Goal: Information Seeking & Learning: Learn about a topic

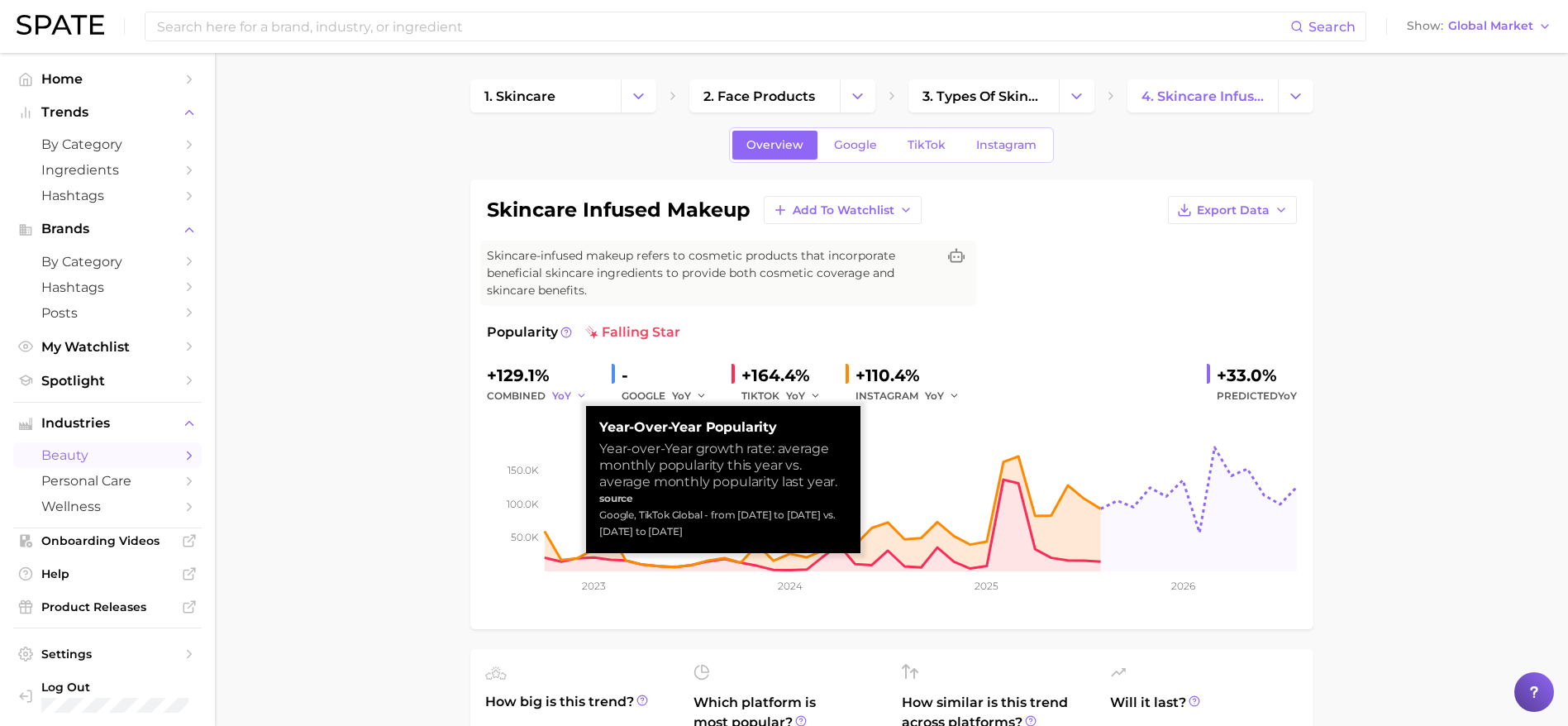
click at [576, 397] on icon "button" at bounding box center [582, 396] width 12 height 12
drag, startPoint x: 601, startPoint y: 513, endPoint x: 741, endPoint y: 538, distance: 142.2
click at [741, 538] on div "Google, TikTok Global - from [DATE] to [DATE] vs. [DATE] to [DATE]" at bounding box center [723, 523] width 248 height 33
copy div "Google, TikTok Global - from [DATE] to [DATE] vs. [DATE] to [DATE]"
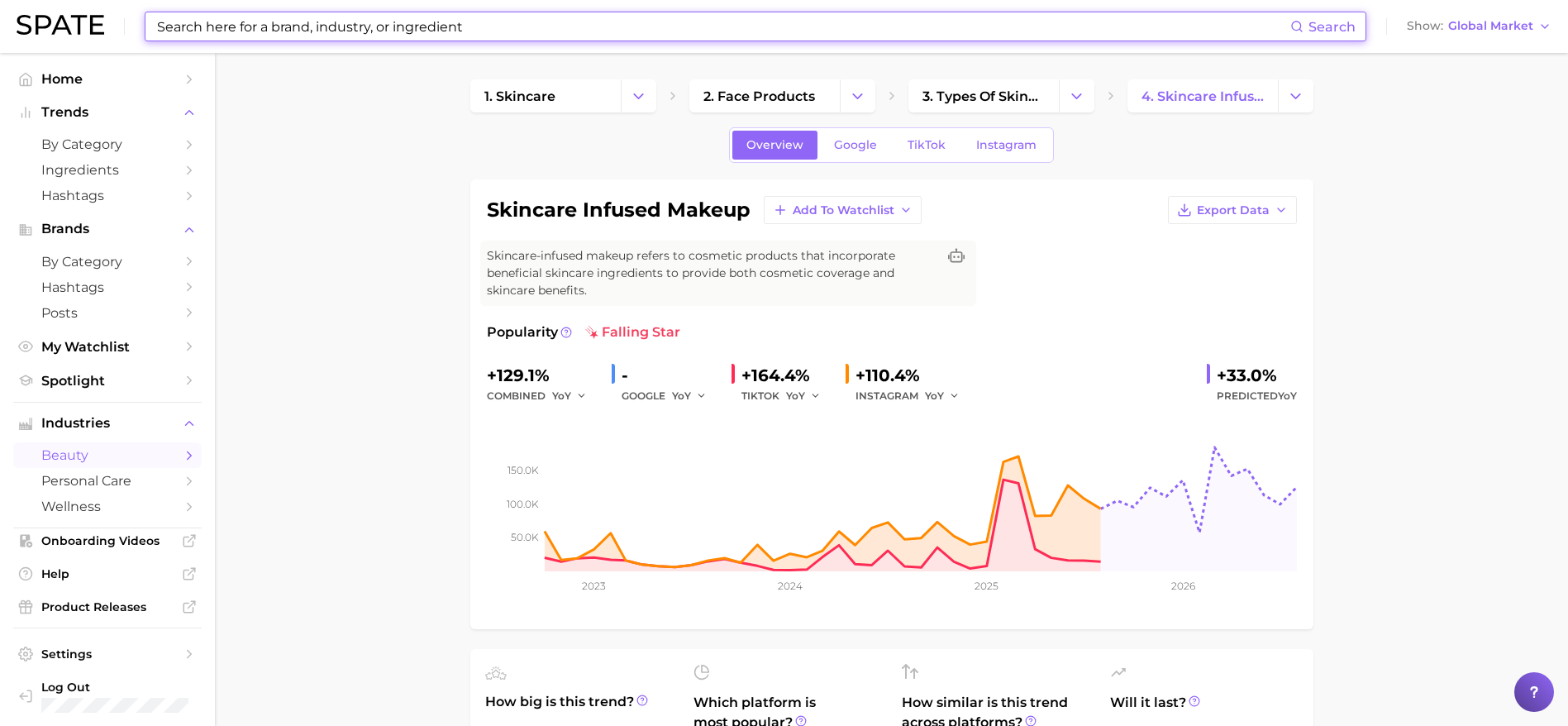
click at [432, 35] on input at bounding box center [723, 26] width 1135 height 28
paste input "soft matte effect"
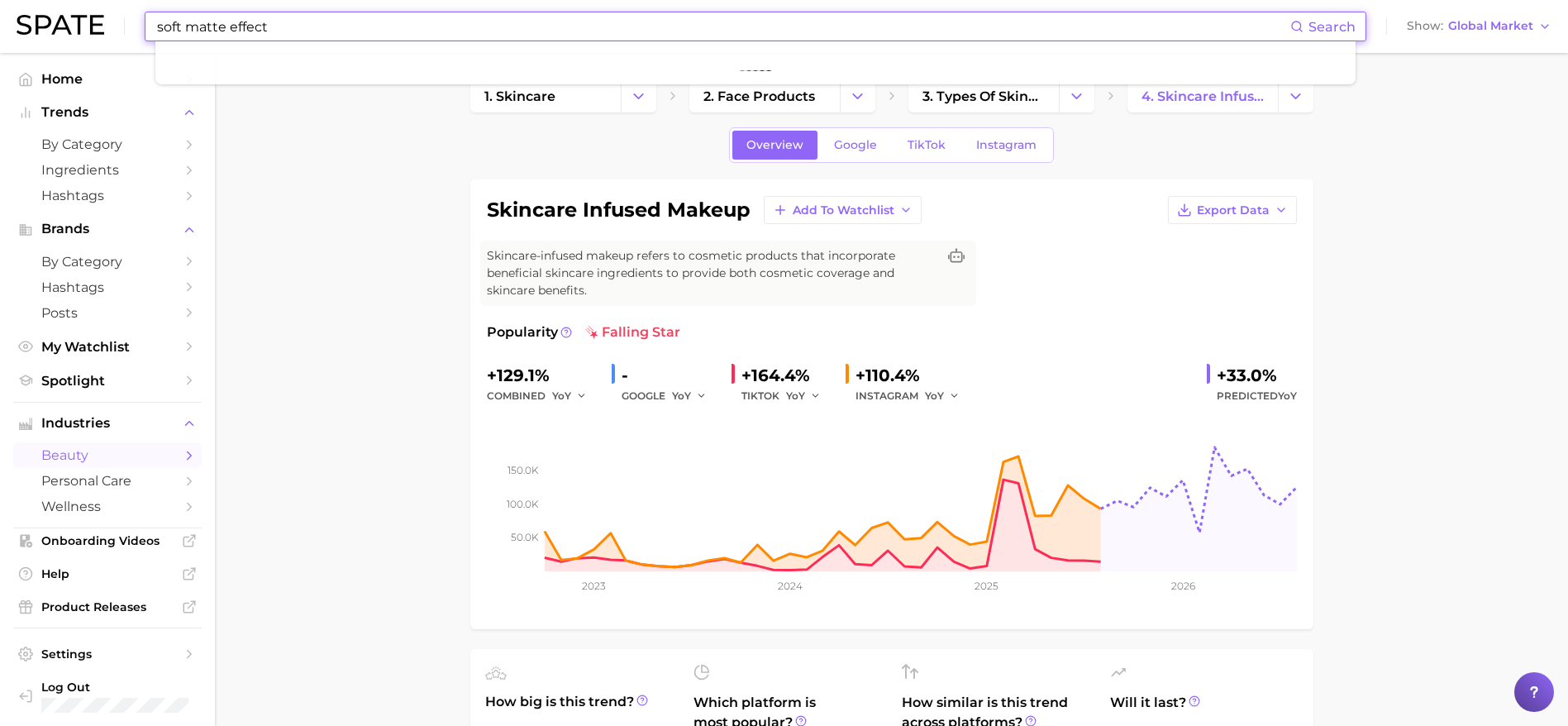
type input "soft matte effect"
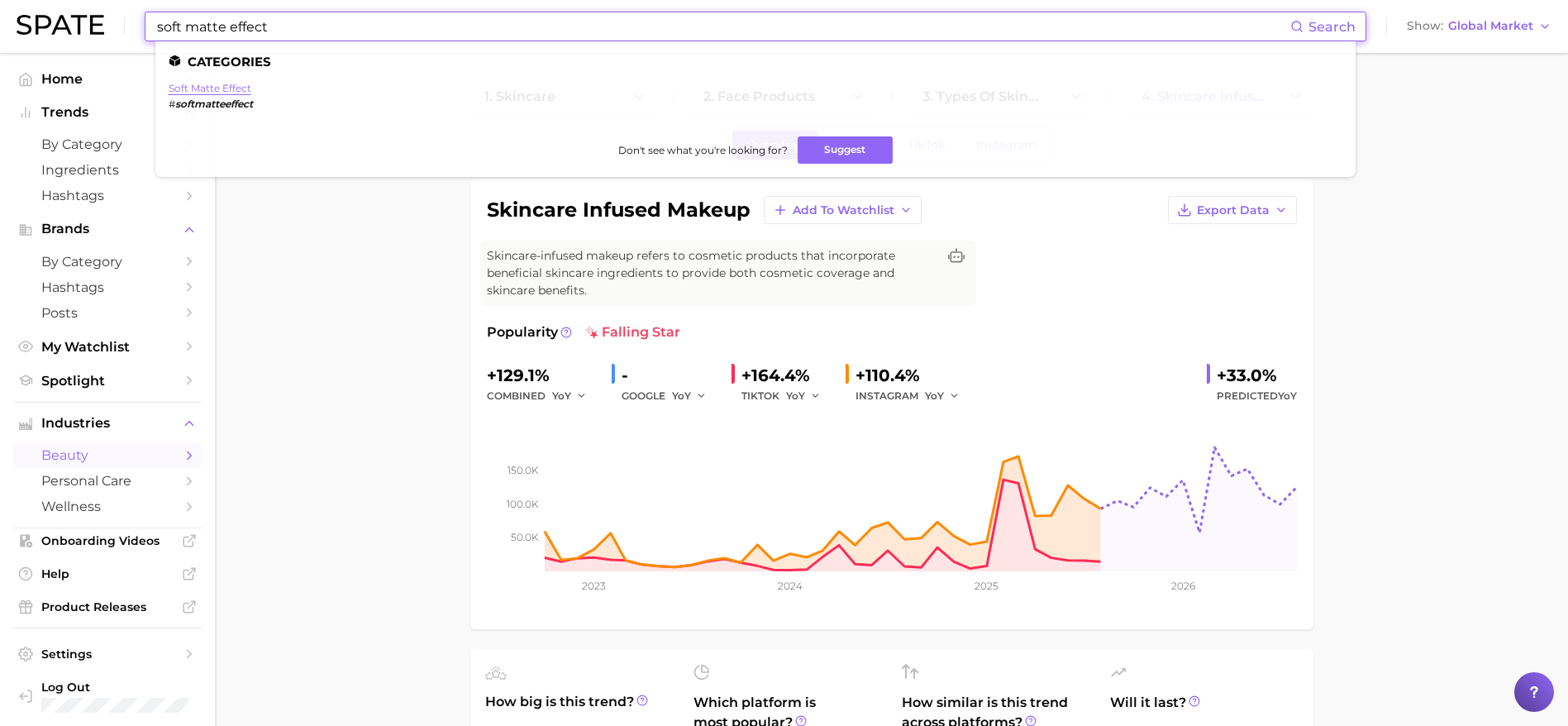
click at [229, 86] on link "soft matte effect" at bounding box center [210, 88] width 83 height 12
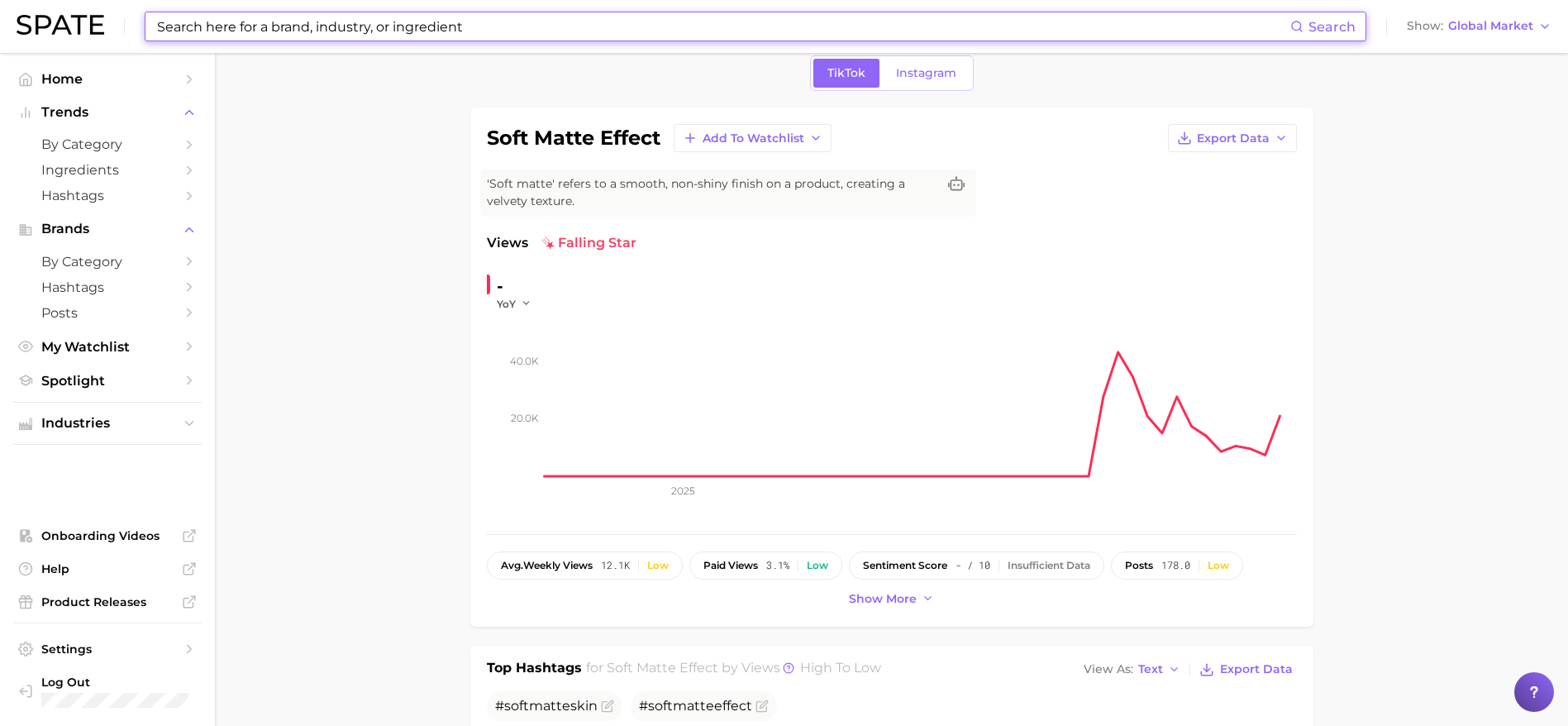
scroll to position [3, 0]
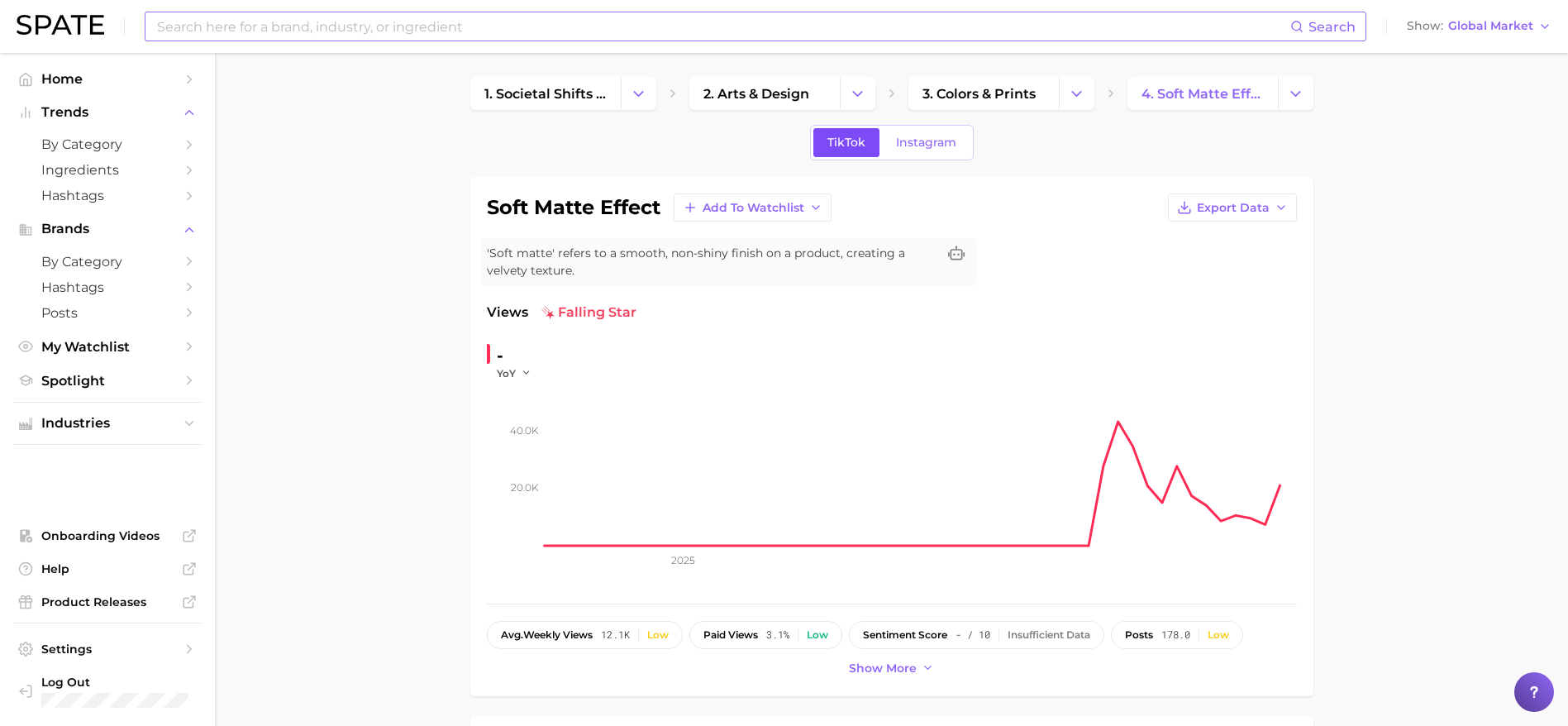
click at [854, 139] on span "TikTok" at bounding box center [846, 142] width 38 height 14
click at [563, 200] on h1 "soft matte effect" at bounding box center [573, 207] width 174 height 20
drag, startPoint x: 486, startPoint y: 208, endPoint x: 600, endPoint y: 206, distance: 114.0
click at [600, 206] on h1 "soft matte effect" at bounding box center [573, 207] width 174 height 20
click at [616, 213] on h1 "soft matte effect" at bounding box center [573, 207] width 174 height 20
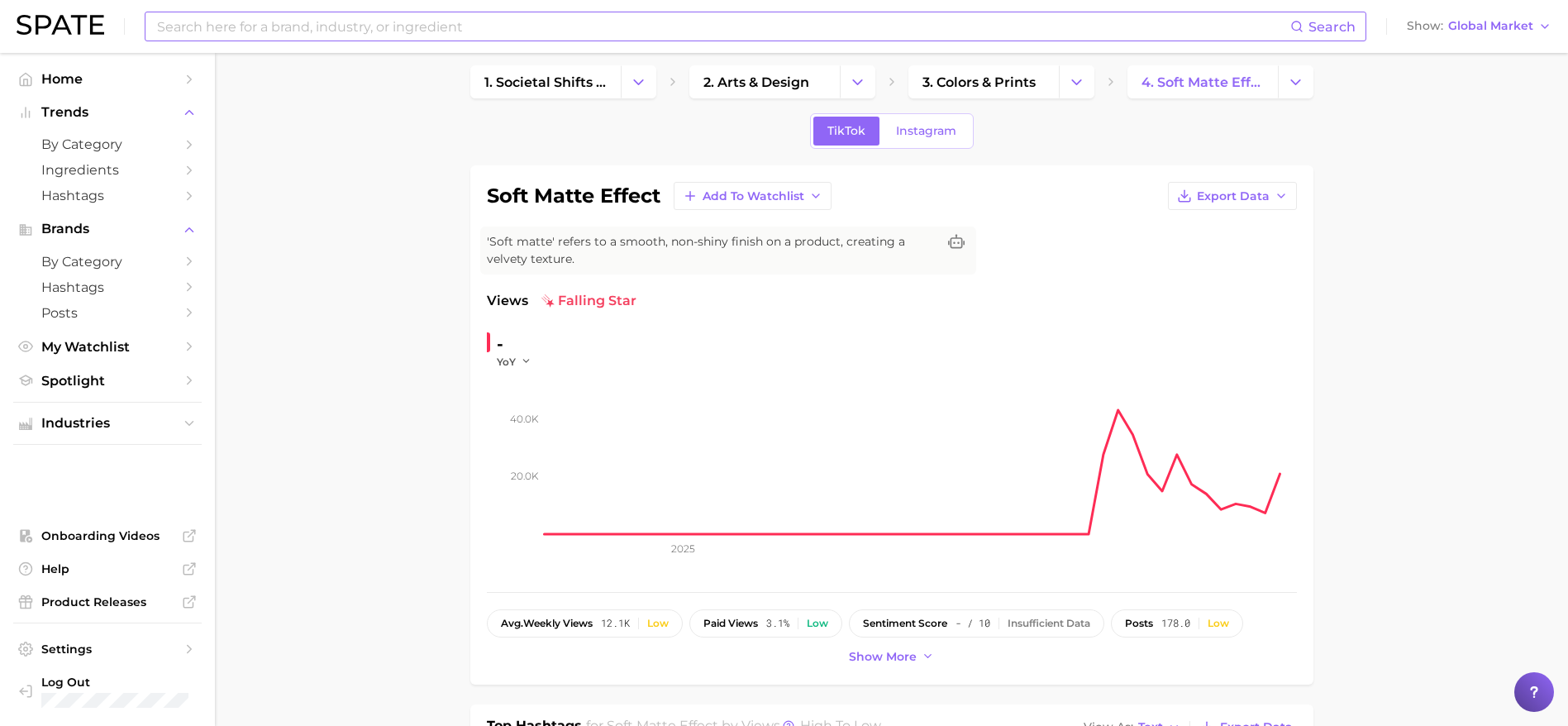
scroll to position [0, 0]
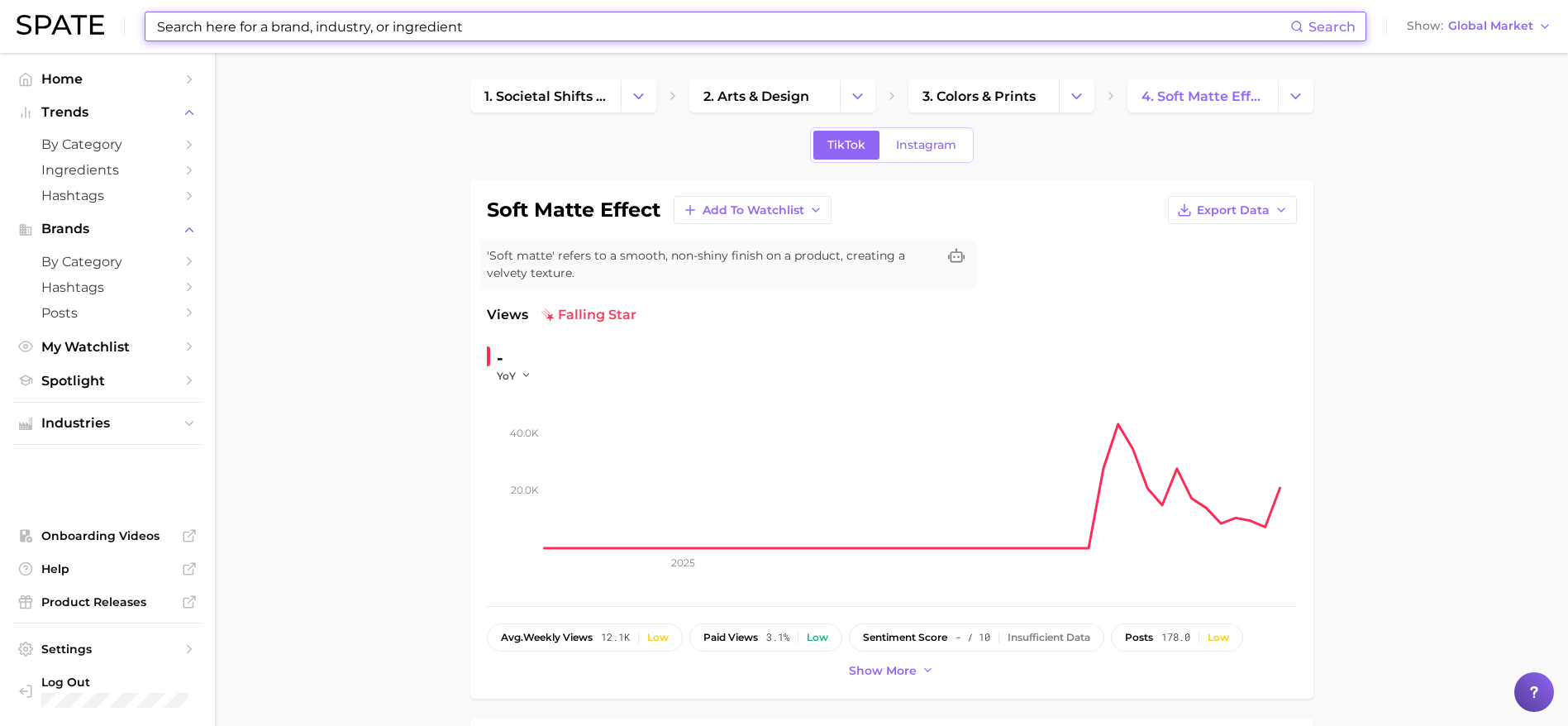
click at [463, 18] on input at bounding box center [723, 26] width 1135 height 28
paste input "soft matte effect"
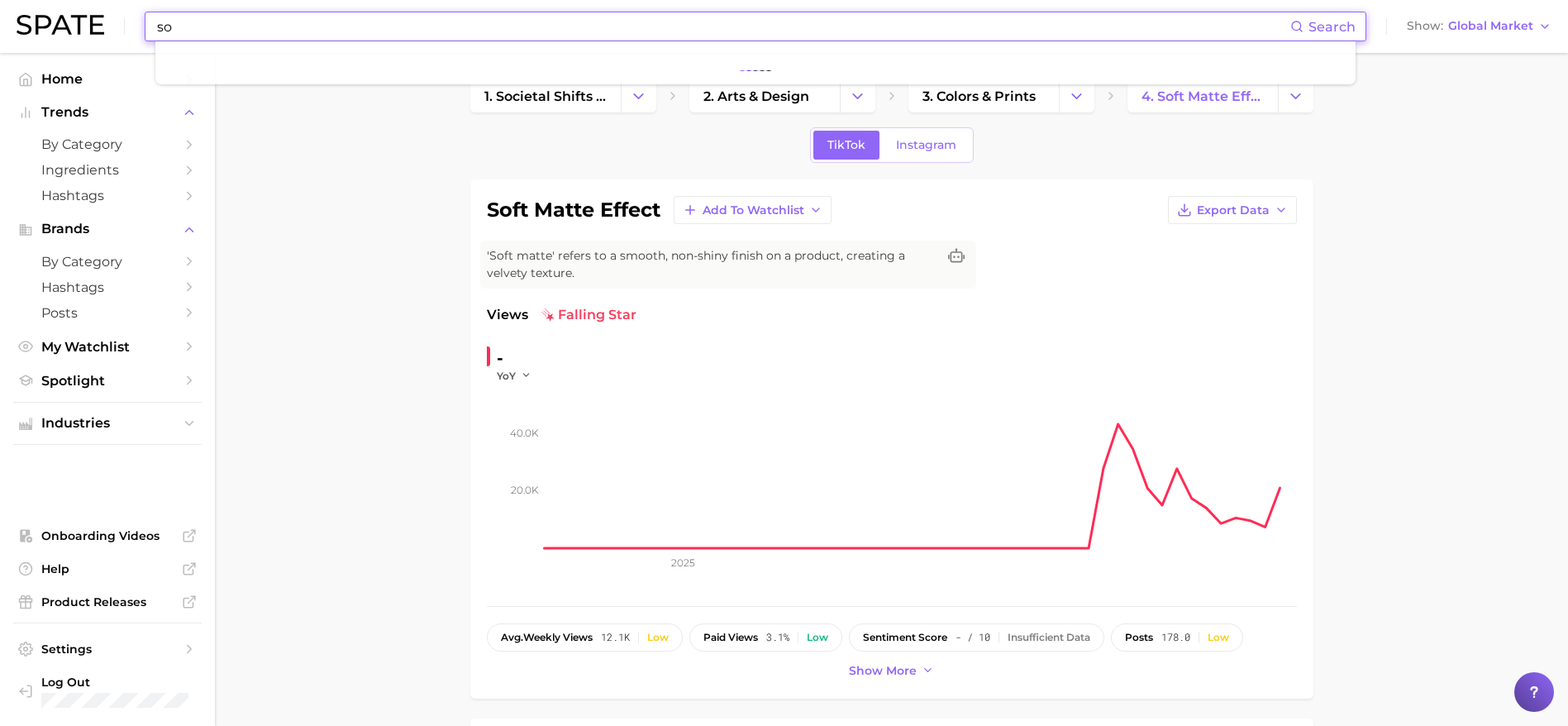
type input "s"
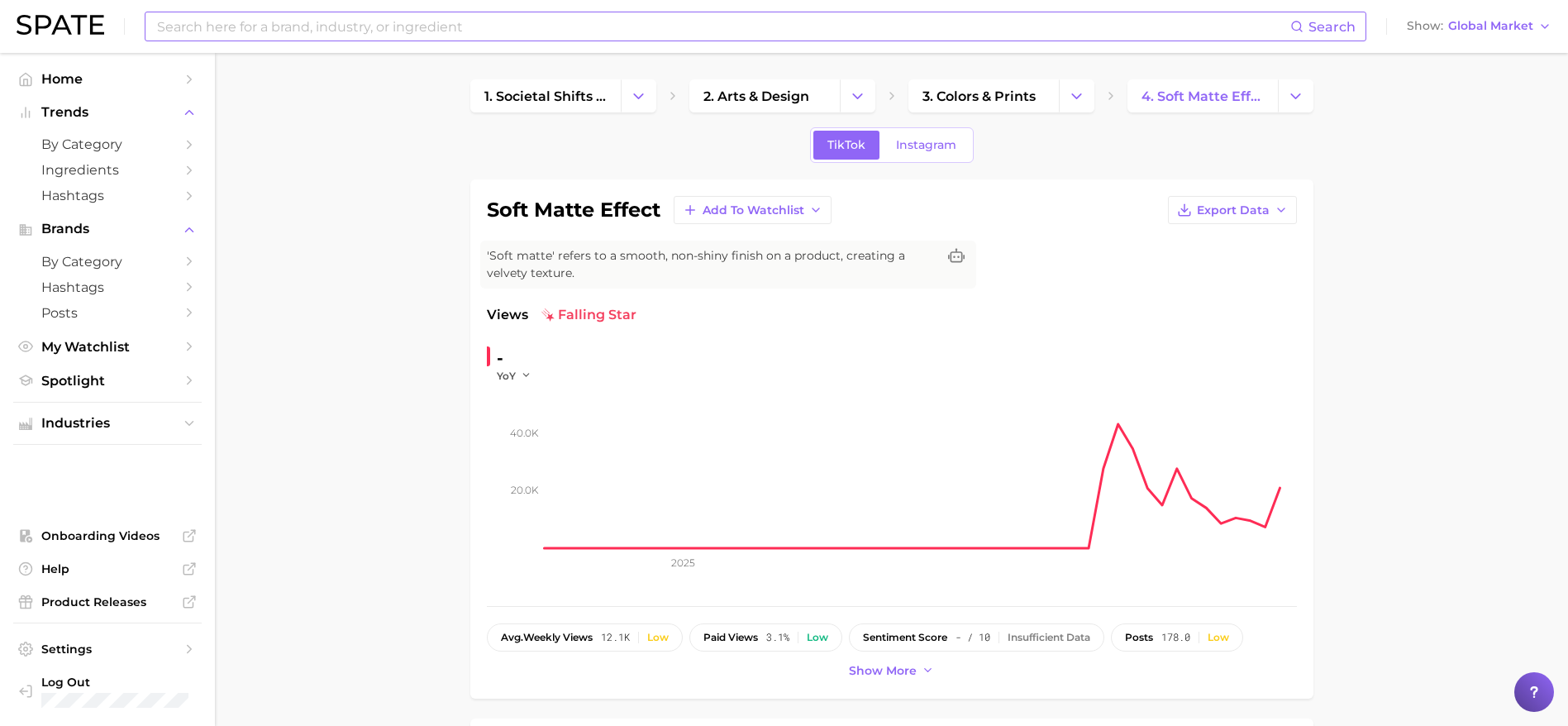
click at [408, 28] on input at bounding box center [723, 26] width 1135 height 28
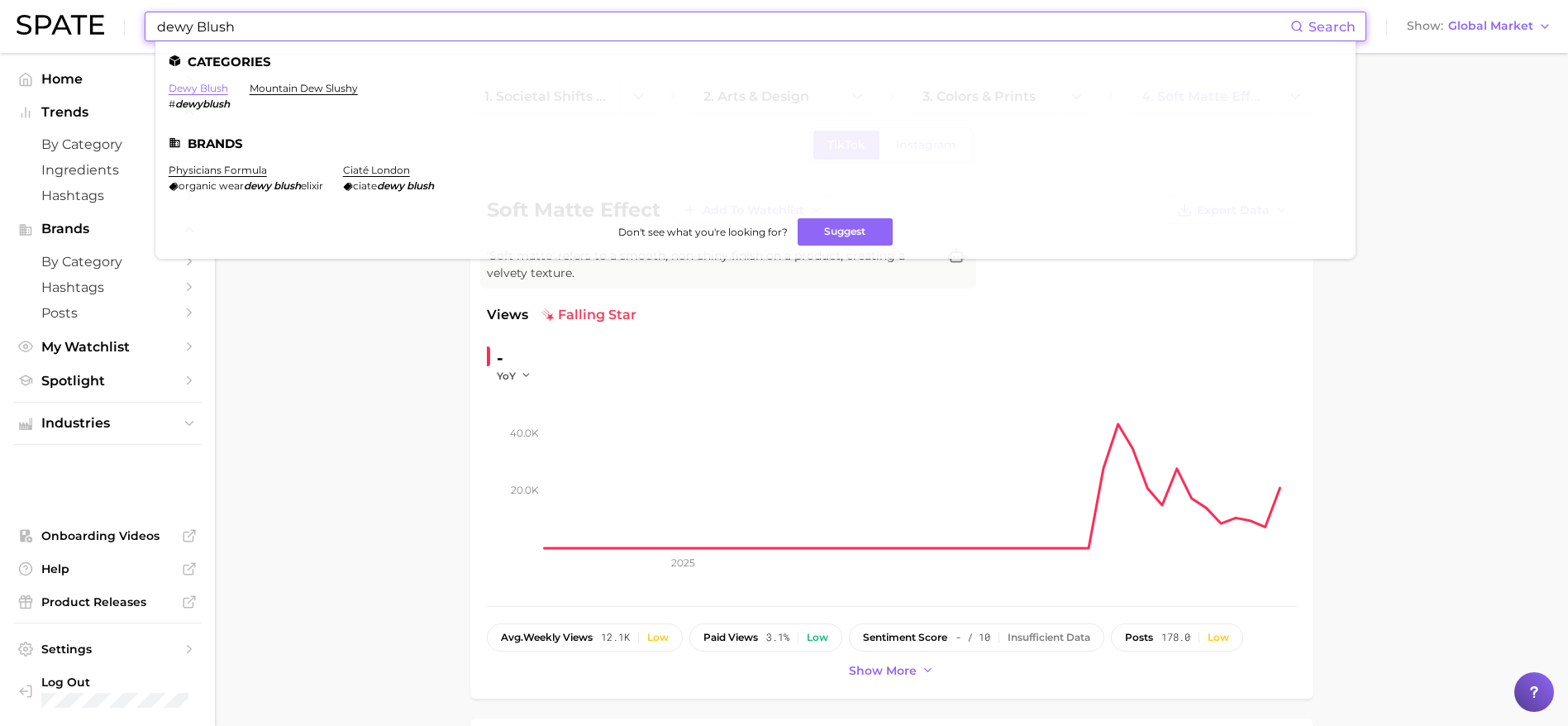
click at [188, 83] on link "dewy blush" at bounding box center [199, 88] width 60 height 12
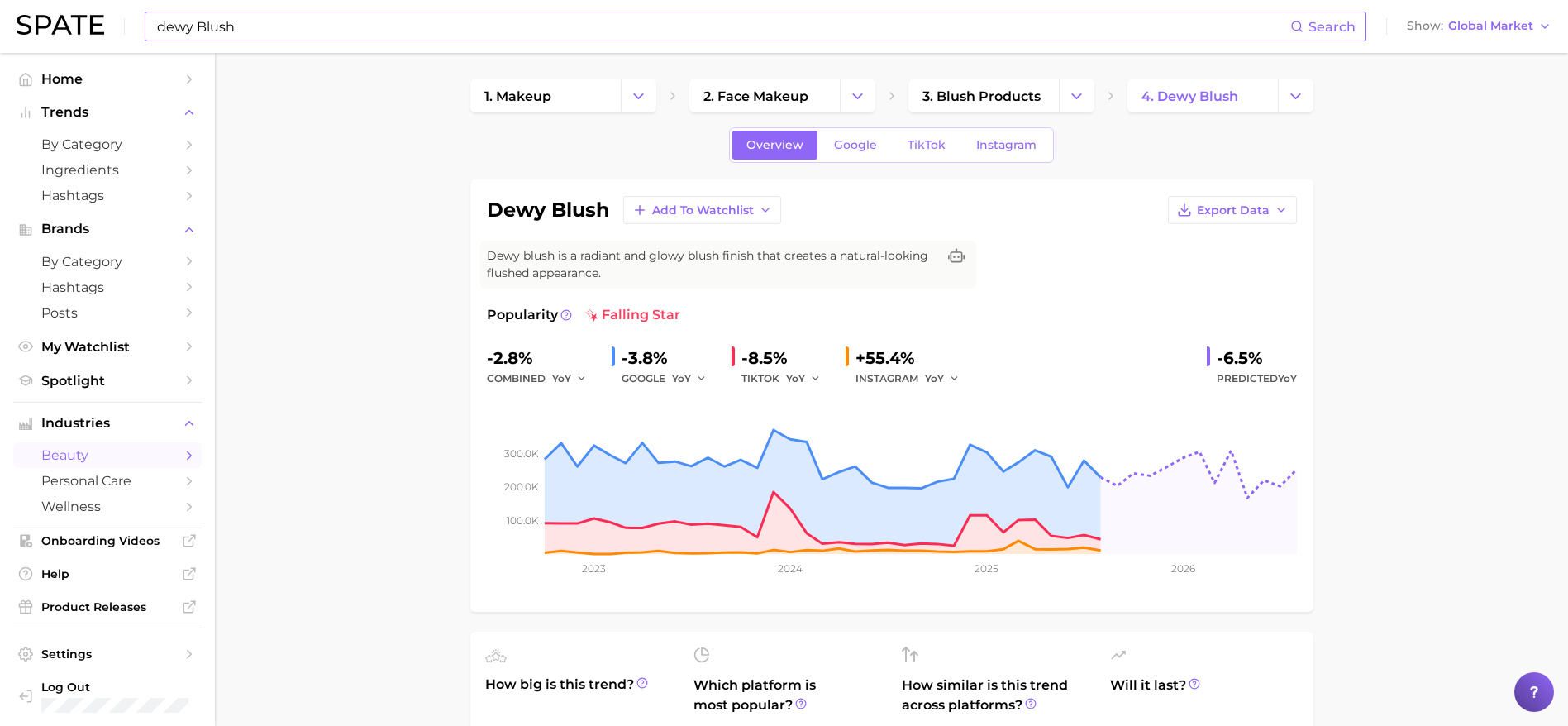
click at [556, 29] on input "dewy Blush" at bounding box center [723, 26] width 1135 height 28
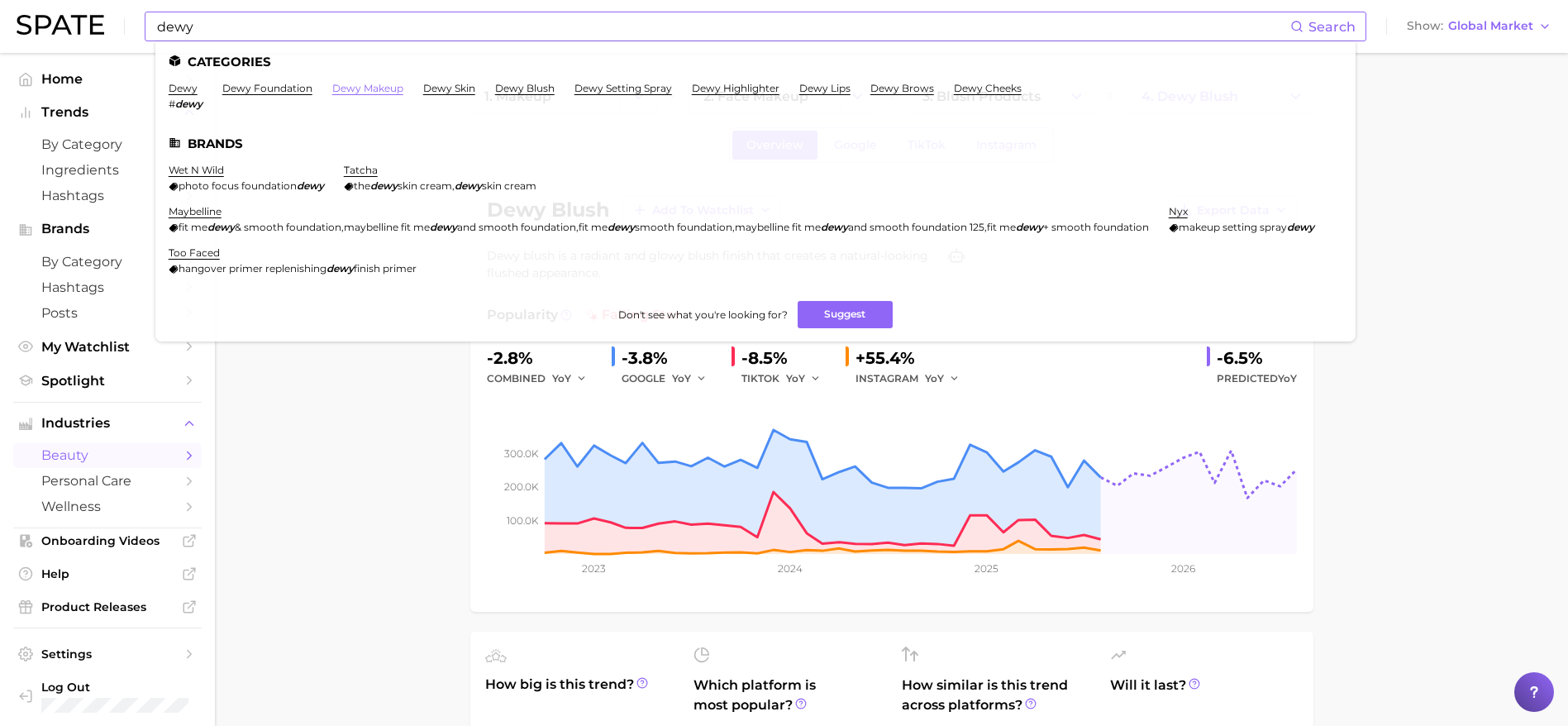
click at [382, 89] on link "dewy makeup" at bounding box center [367, 88] width 71 height 12
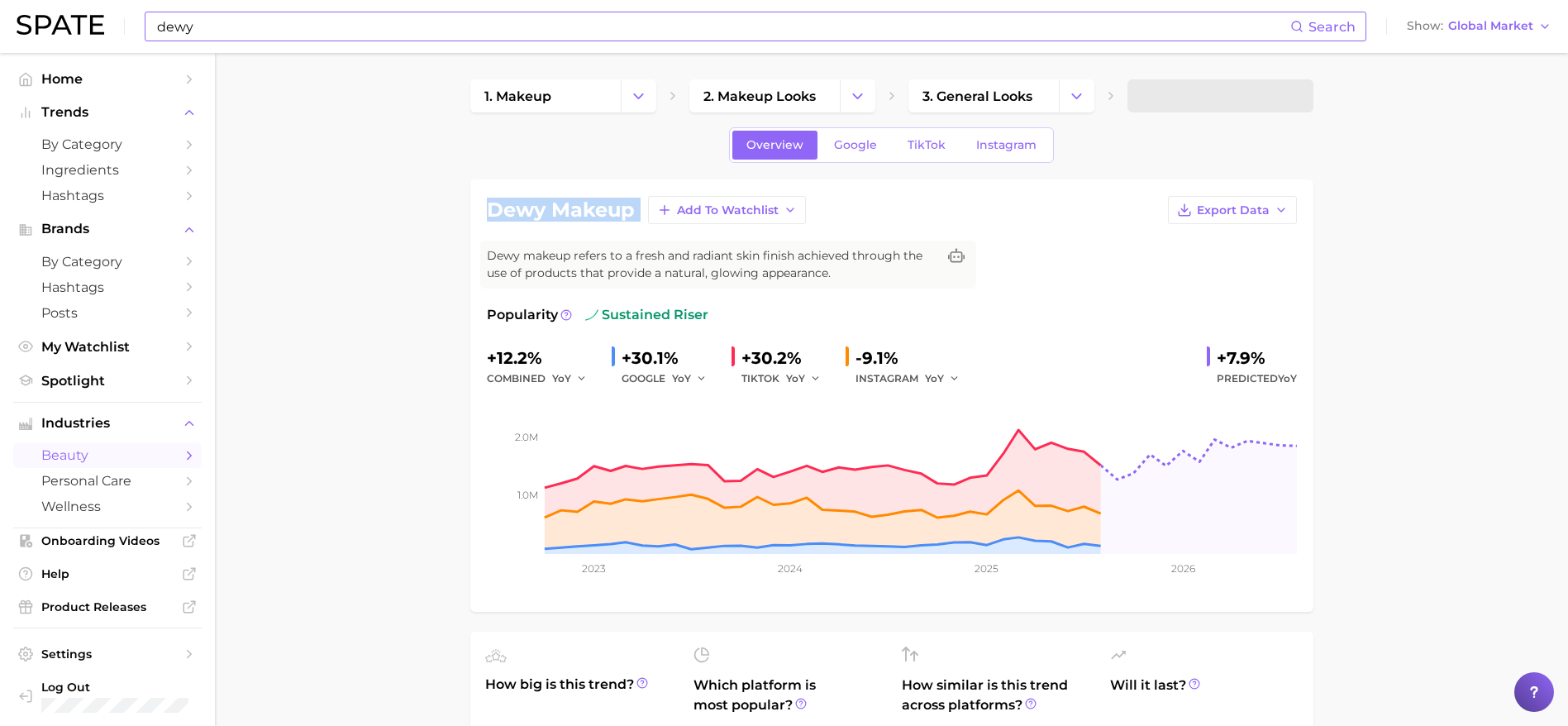
drag, startPoint x: 491, startPoint y: 205, endPoint x: 654, endPoint y: 229, distance: 164.8
click at [654, 229] on div "dewy makeup Add to Watchlist Export Data Dewy makeup refers to a fresh and radi…" at bounding box center [892, 396] width 810 height 399
click at [630, 209] on h1 "dewy makeup" at bounding box center [561, 210] width 148 height 20
drag, startPoint x: 633, startPoint y: 211, endPoint x: 483, endPoint y: 219, distance: 150.2
click at [483, 219] on div "dewy makeup Add to Watchlist Export Data Dewy makeup refers to a fresh and radi…" at bounding box center [891, 396] width 843 height 432
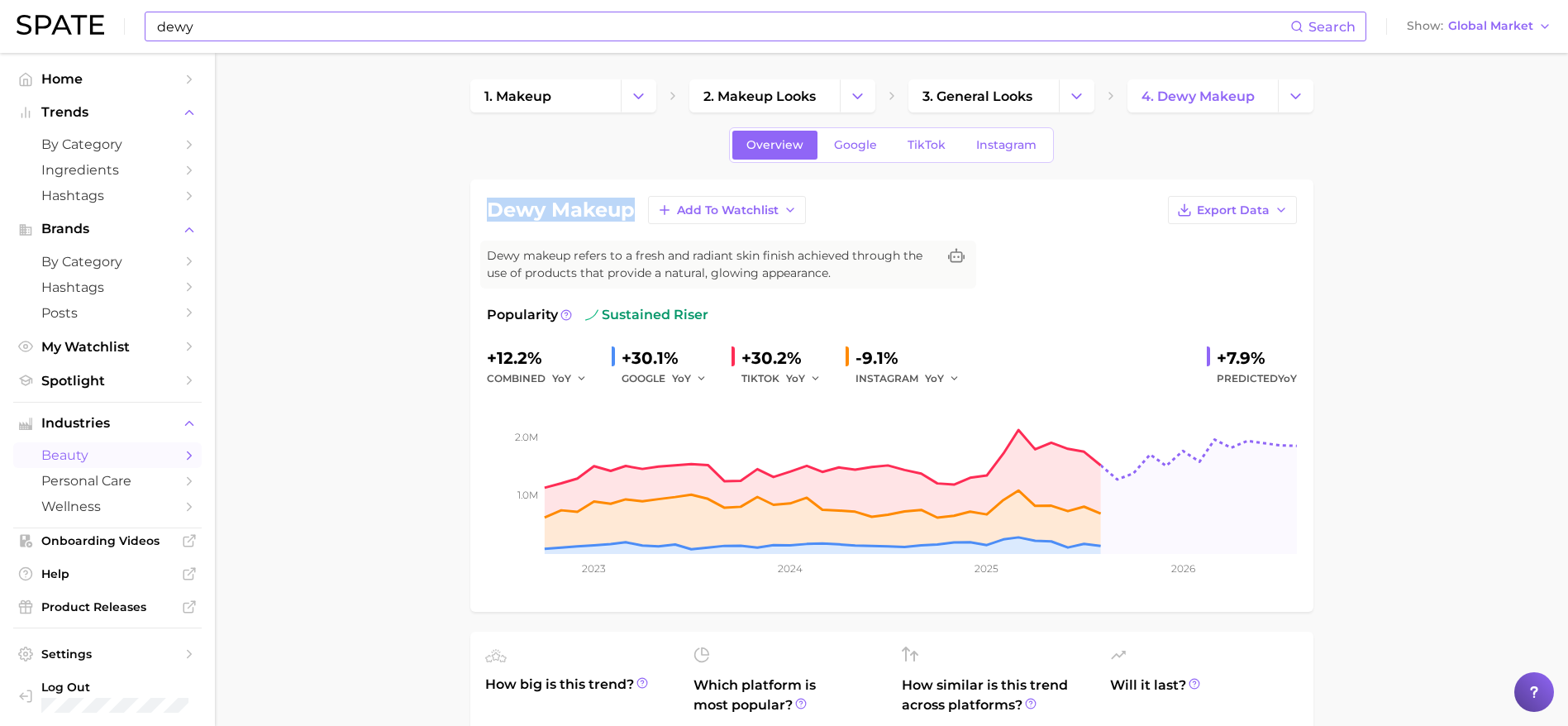
copy h1 "dewy makeup"
click at [366, 31] on input "dewy" at bounding box center [723, 26] width 1135 height 28
type input "d"
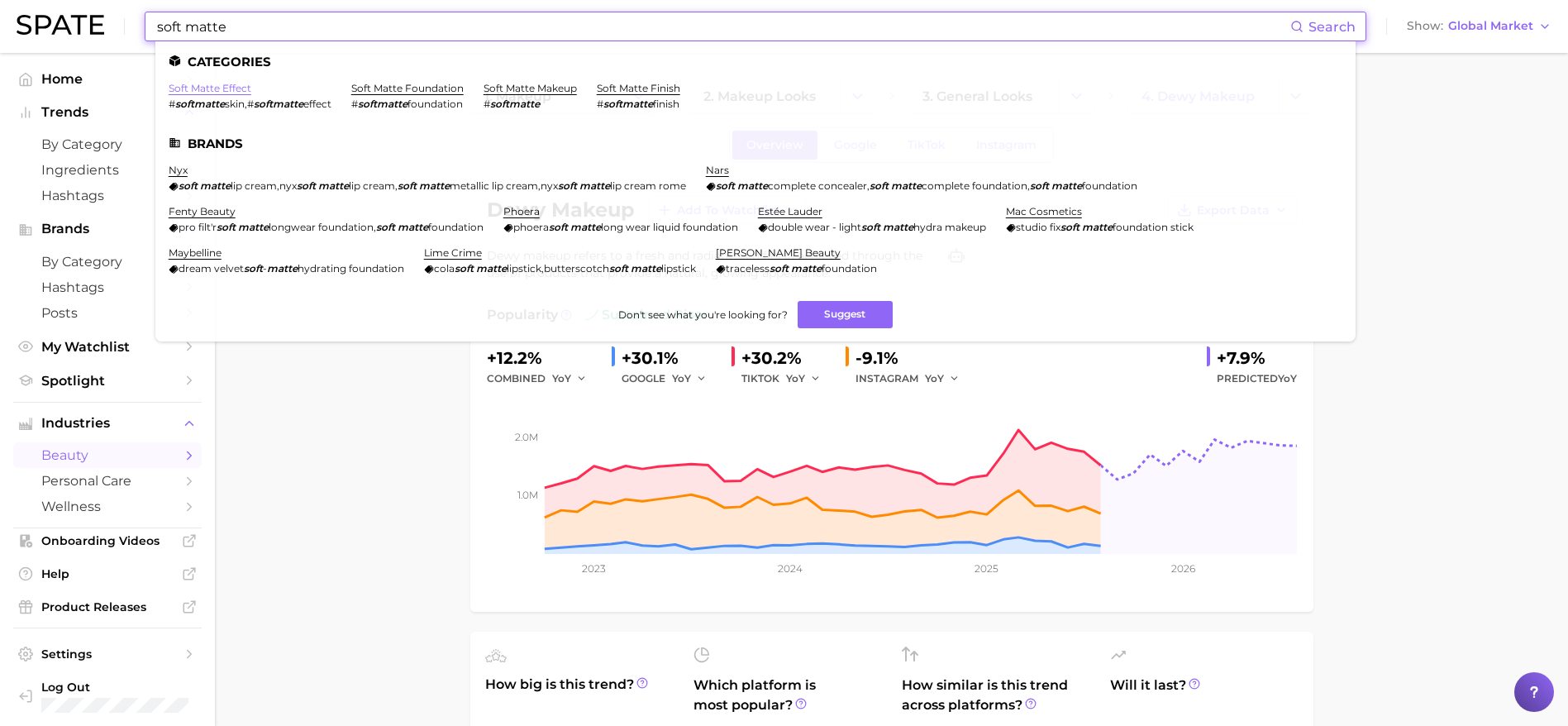
type input "soft matte"
click at [226, 85] on link "soft matte effect" at bounding box center [210, 88] width 83 height 12
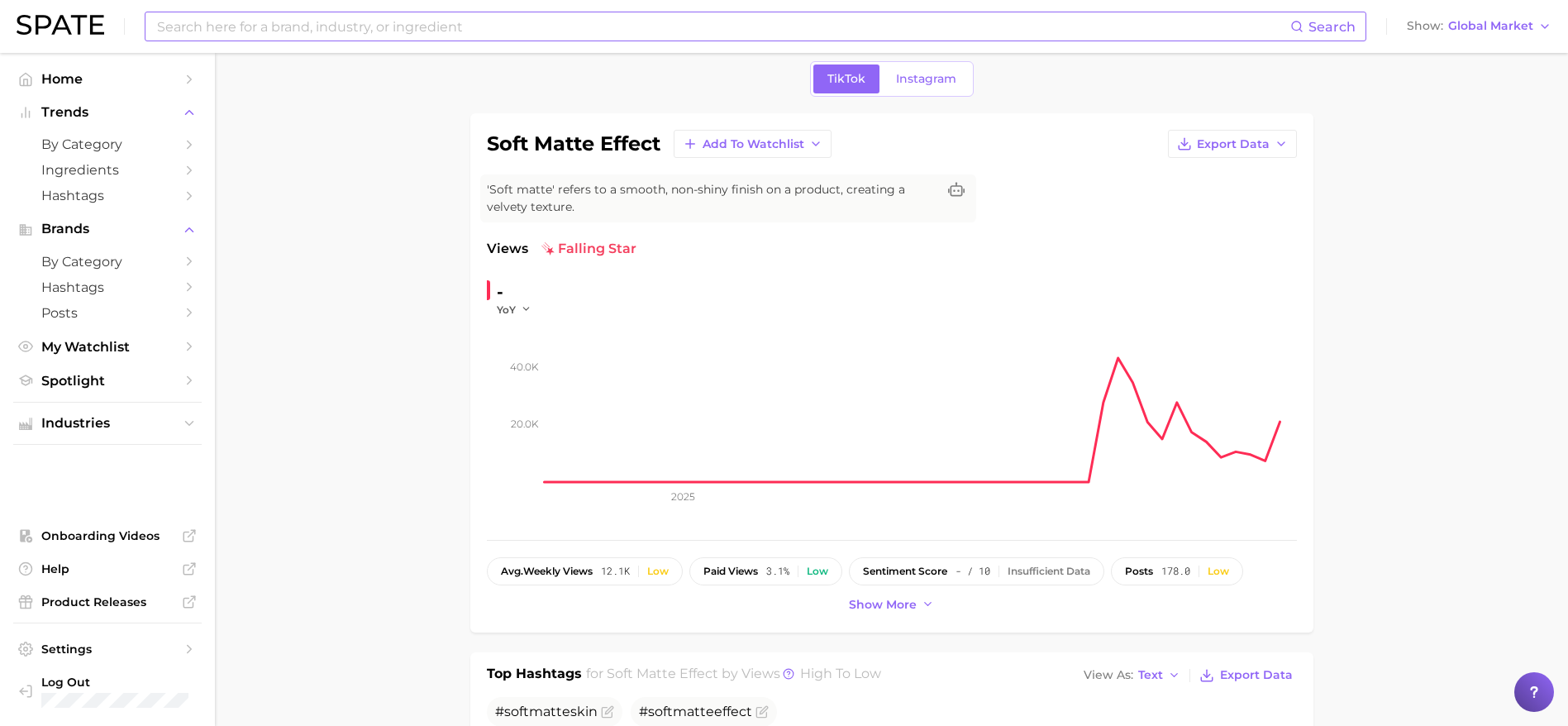
scroll to position [64, 0]
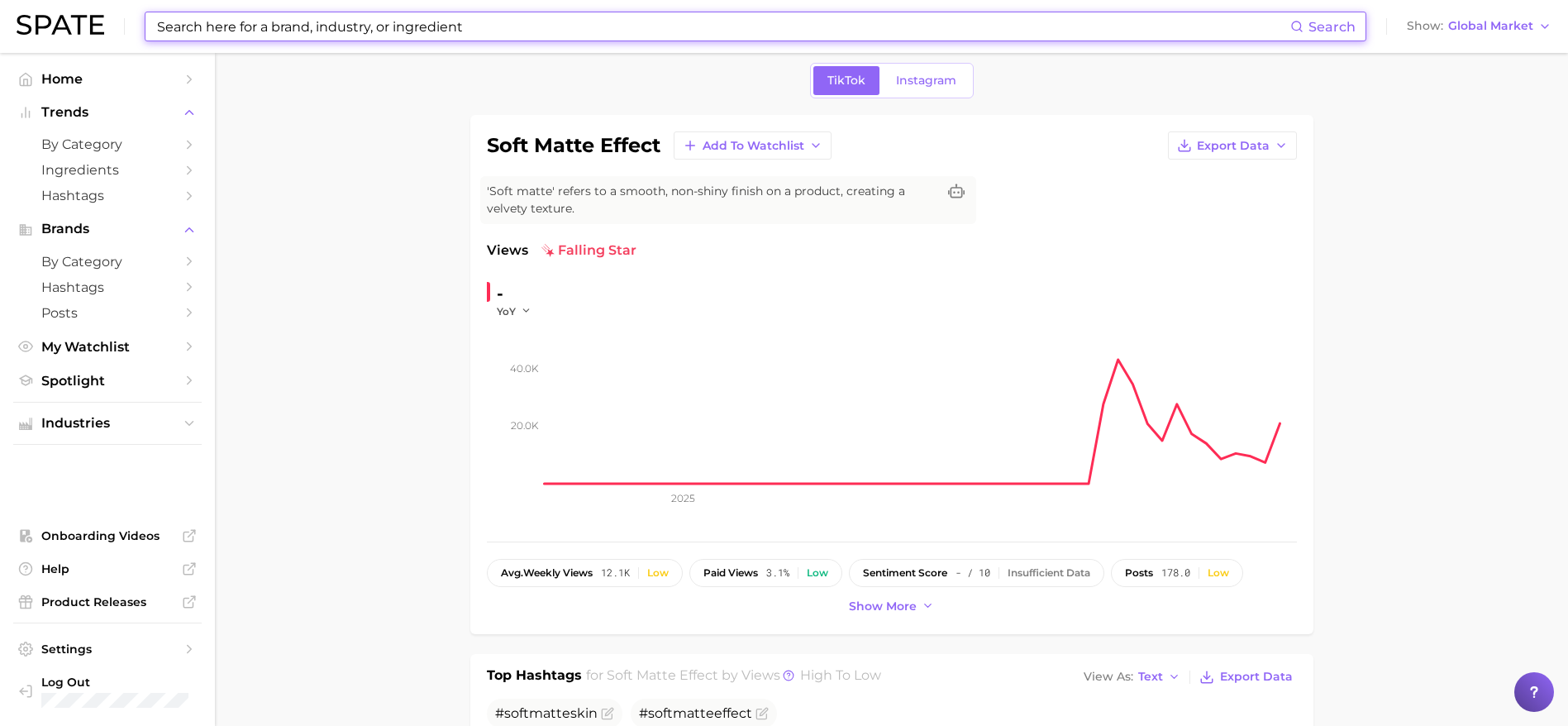
click at [316, 27] on input at bounding box center [723, 26] width 1135 height 28
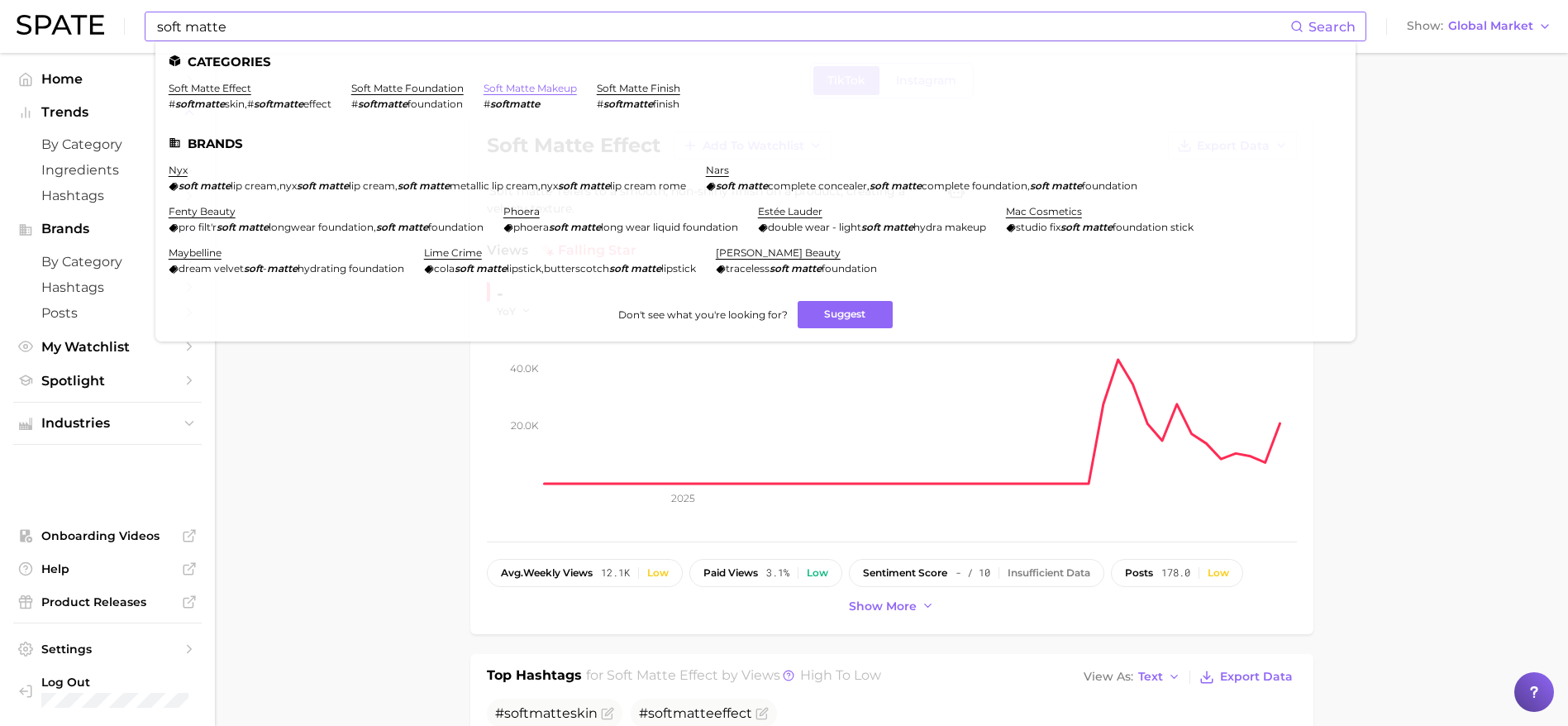
click at [521, 88] on link "soft matte makeup" at bounding box center [530, 88] width 93 height 12
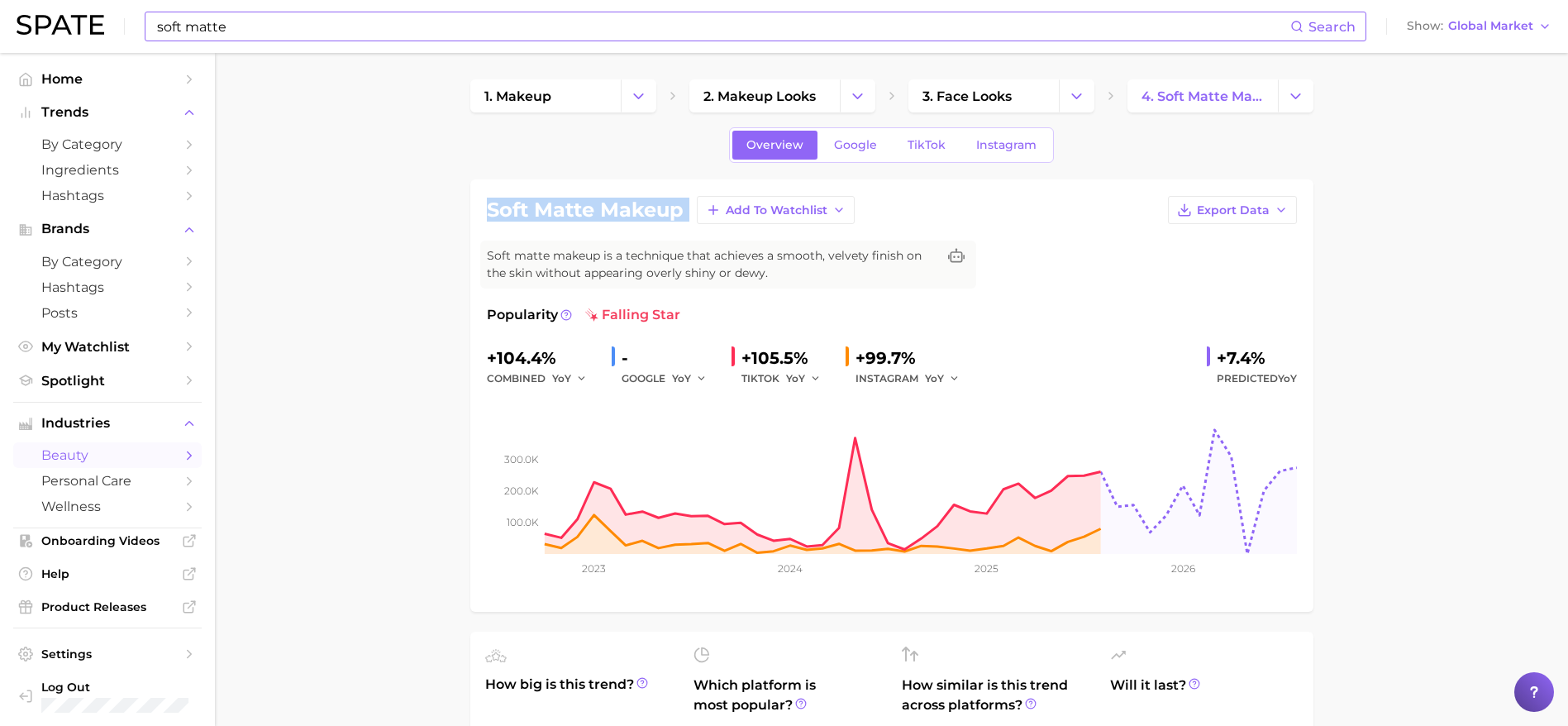
drag, startPoint x: 491, startPoint y: 206, endPoint x: 697, endPoint y: 228, distance: 207.2
click at [697, 228] on div "soft matte makeup Add to Watchlist Export Data Soft matte makeup is a technique…" at bounding box center [892, 396] width 810 height 399
copy div "soft matte makeup Add to Watchlist Export Data"
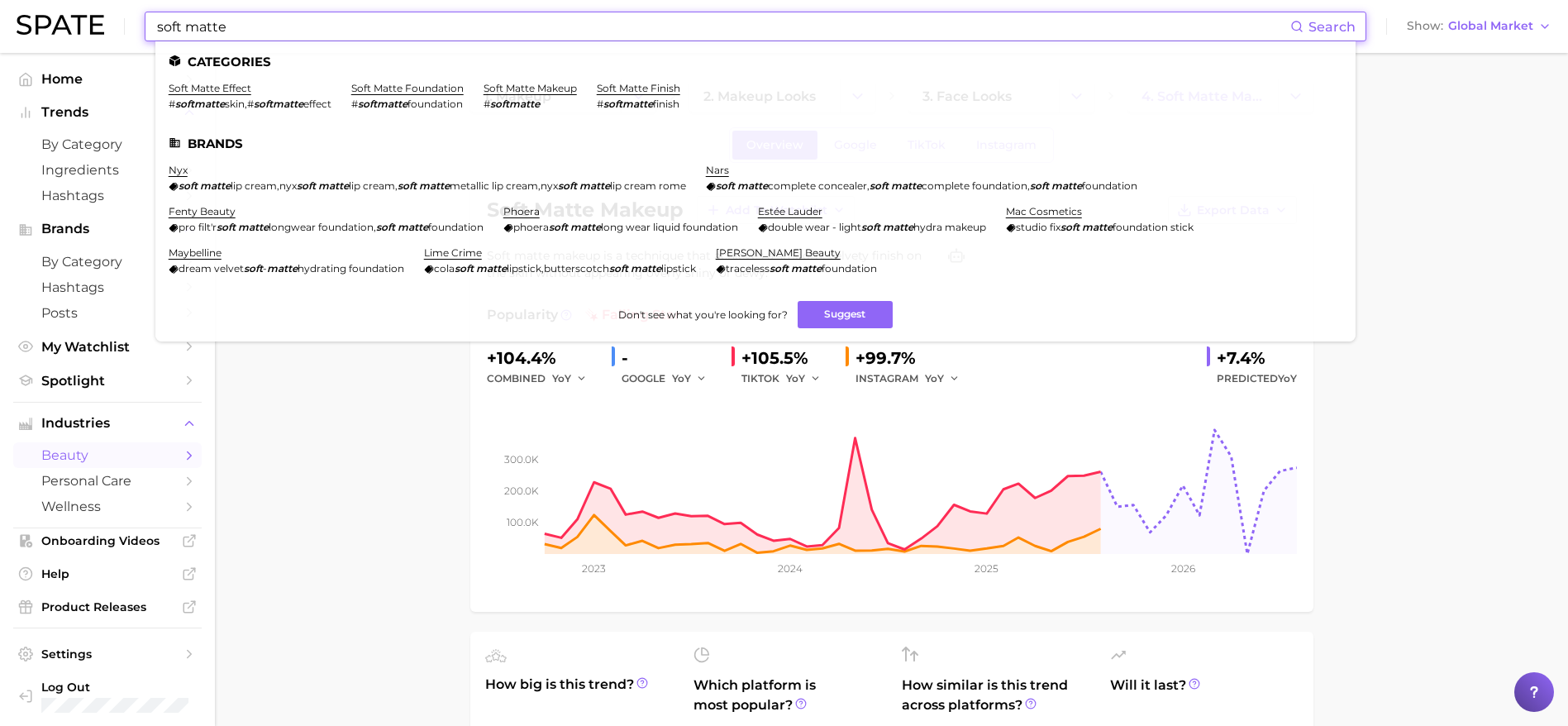
click at [382, 26] on input "soft matte" at bounding box center [723, 26] width 1135 height 28
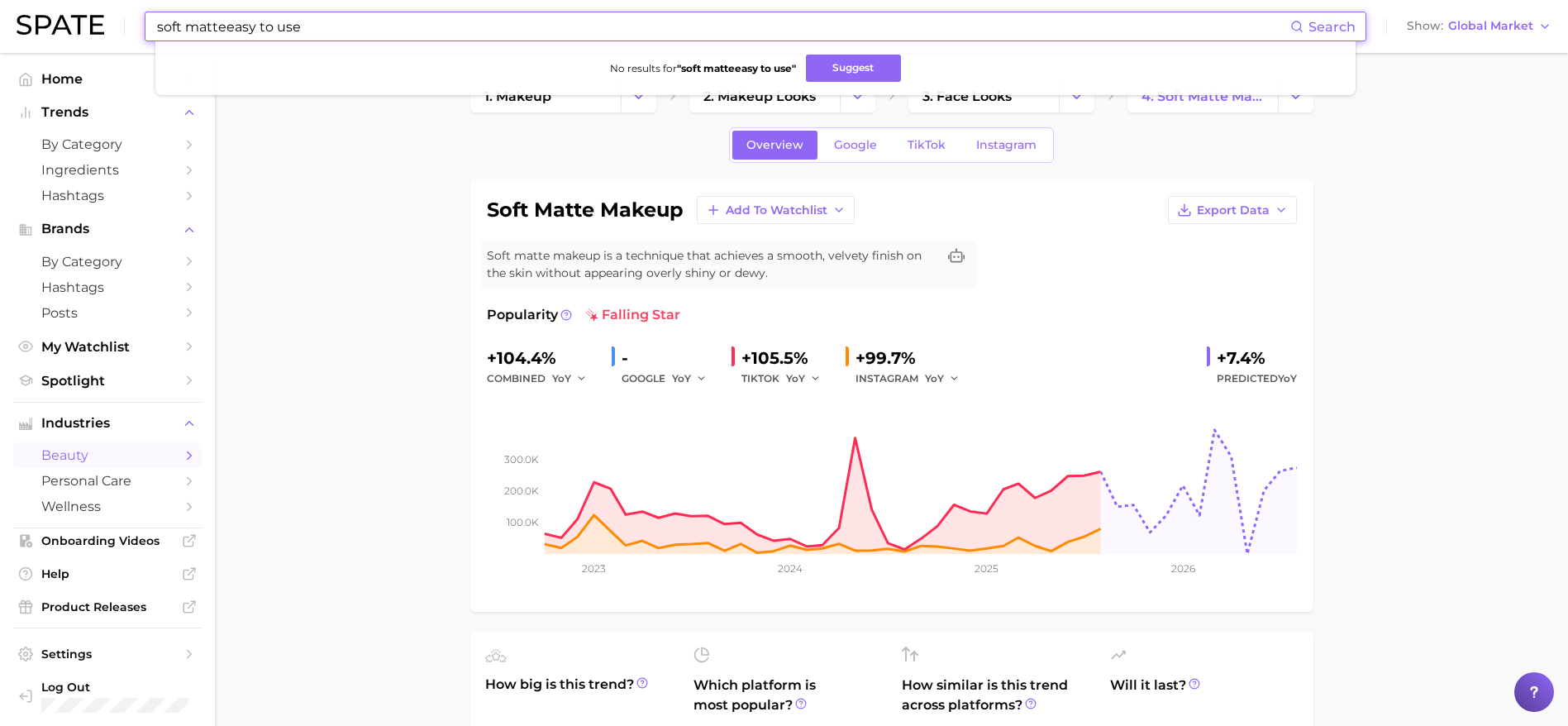
drag, startPoint x: 382, startPoint y: 26, endPoint x: 33, endPoint y: -4, distance: 350.3
click at [33, 0] on html "soft matteeasy to use Search No results for " soft matteeasy to use " Suggest S…" at bounding box center [784, 363] width 1568 height 726
type input "e"
type input "m"
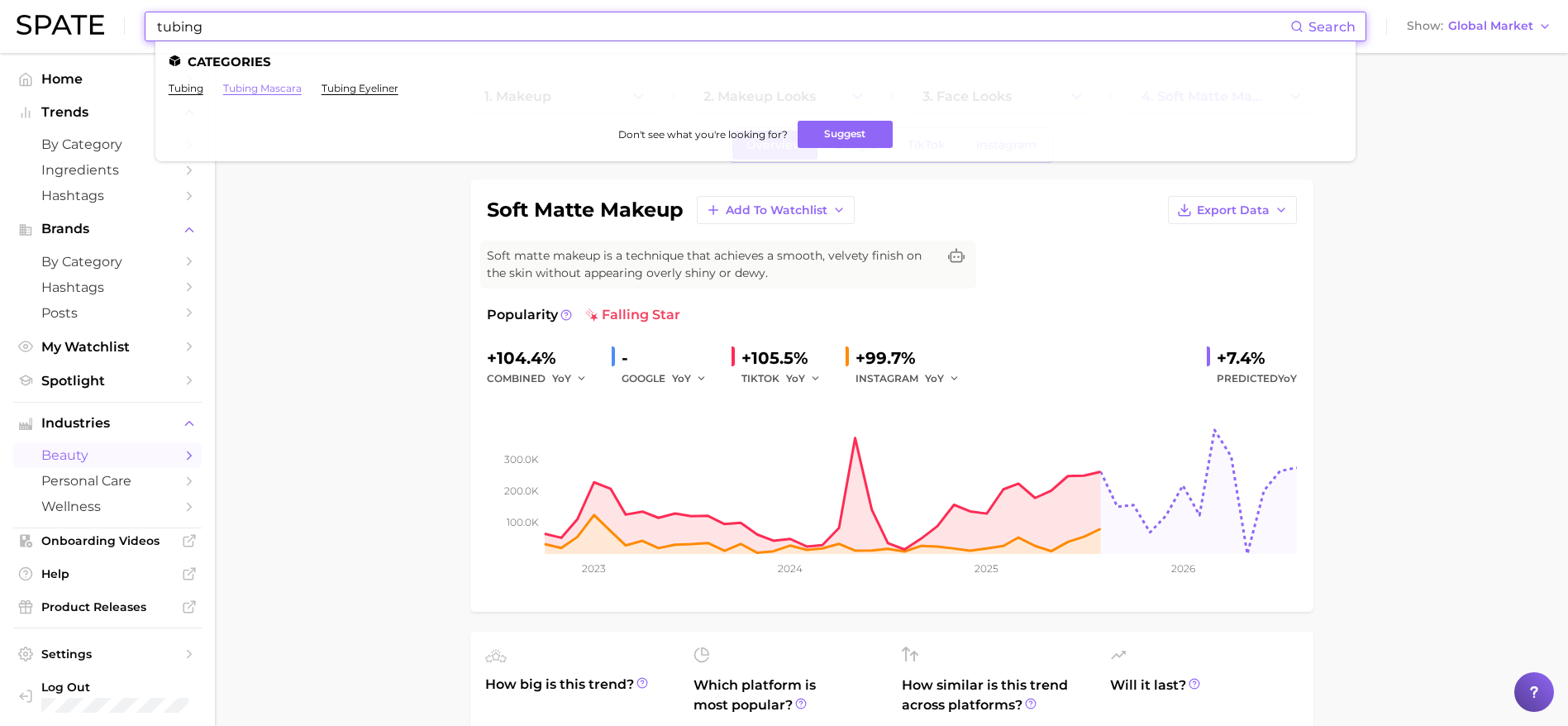
click at [246, 82] on link "tubing mascara" at bounding box center [263, 88] width 79 height 12
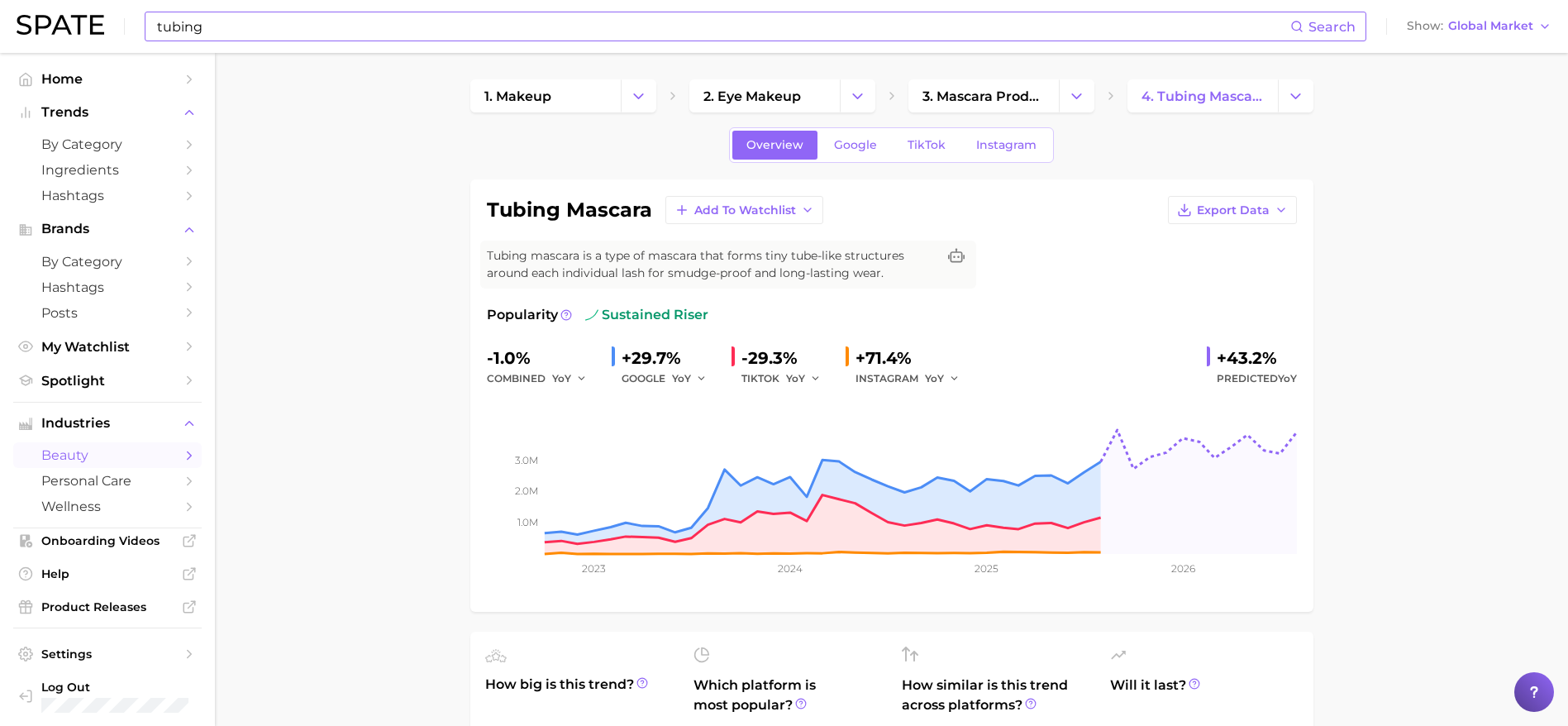
scroll to position [3, 0]
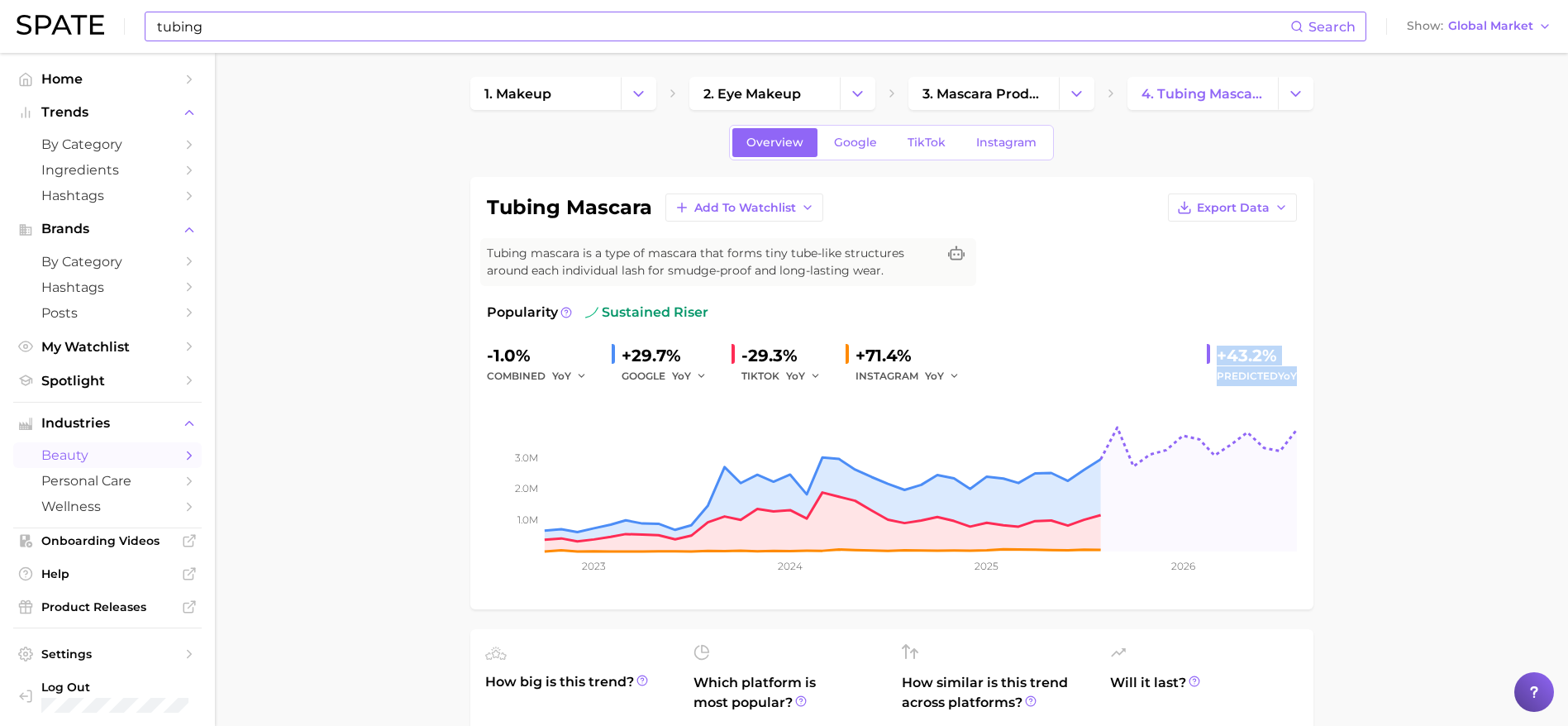
drag, startPoint x: 1218, startPoint y: 356, endPoint x: 1302, endPoint y: 375, distance: 86.1
click at [1302, 375] on div "tubing mascara Add to Watchlist Export Data Tubing mascara is a type of mascara…" at bounding box center [891, 393] width 843 height 432
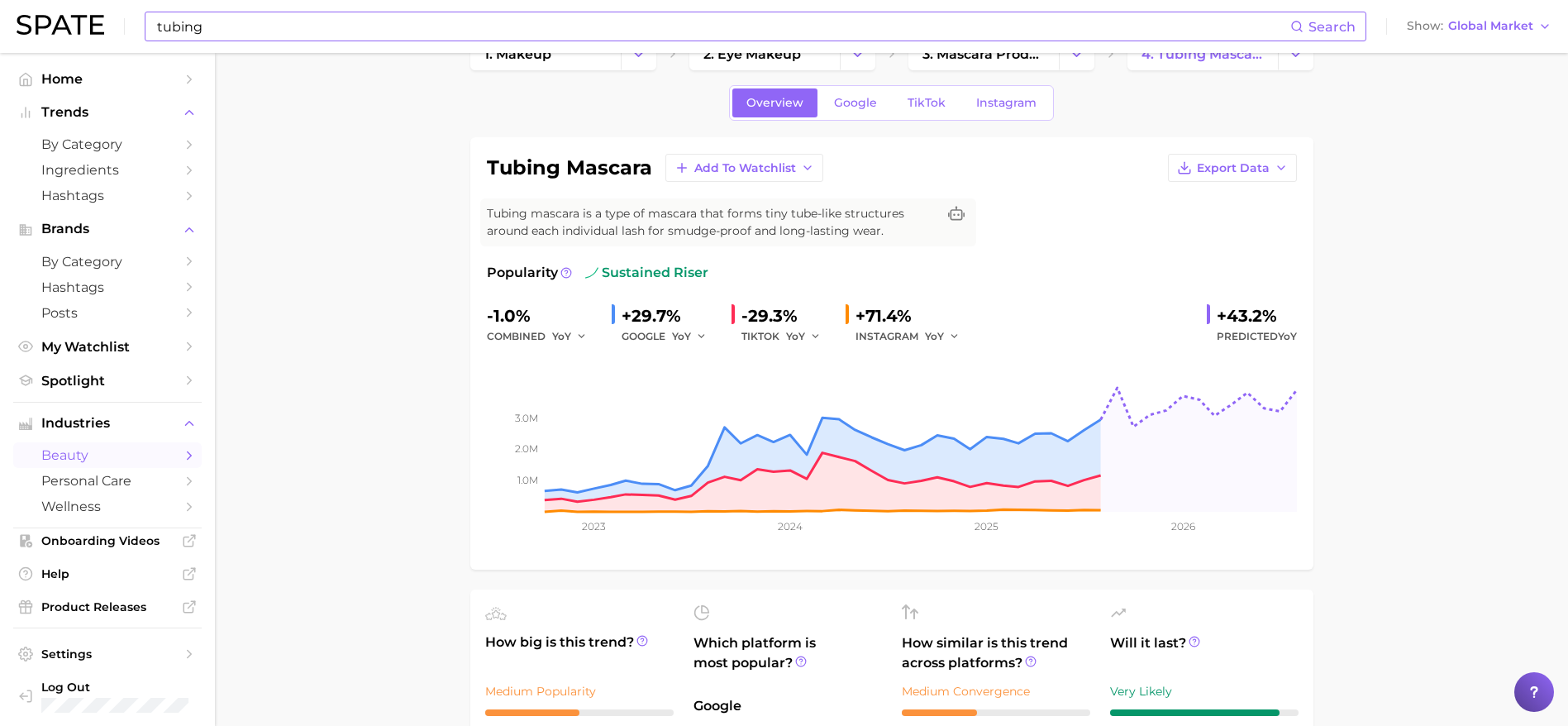
scroll to position [0, 0]
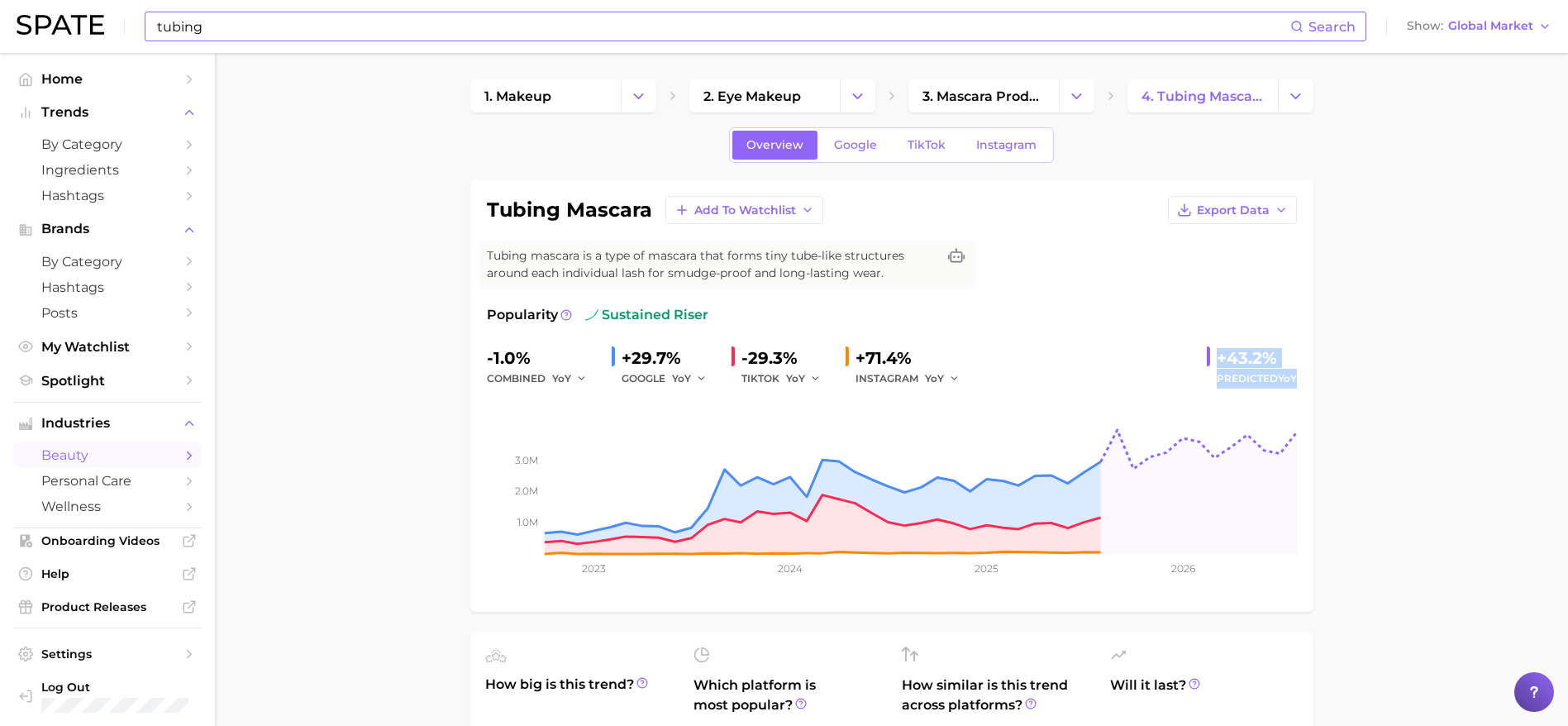
drag, startPoint x: 1215, startPoint y: 358, endPoint x: 1299, endPoint y: 383, distance: 87.6
click at [1299, 383] on div "tubing mascara Add to Watchlist Export Data Tubing mascara is a type of mascara…" at bounding box center [891, 396] width 843 height 432
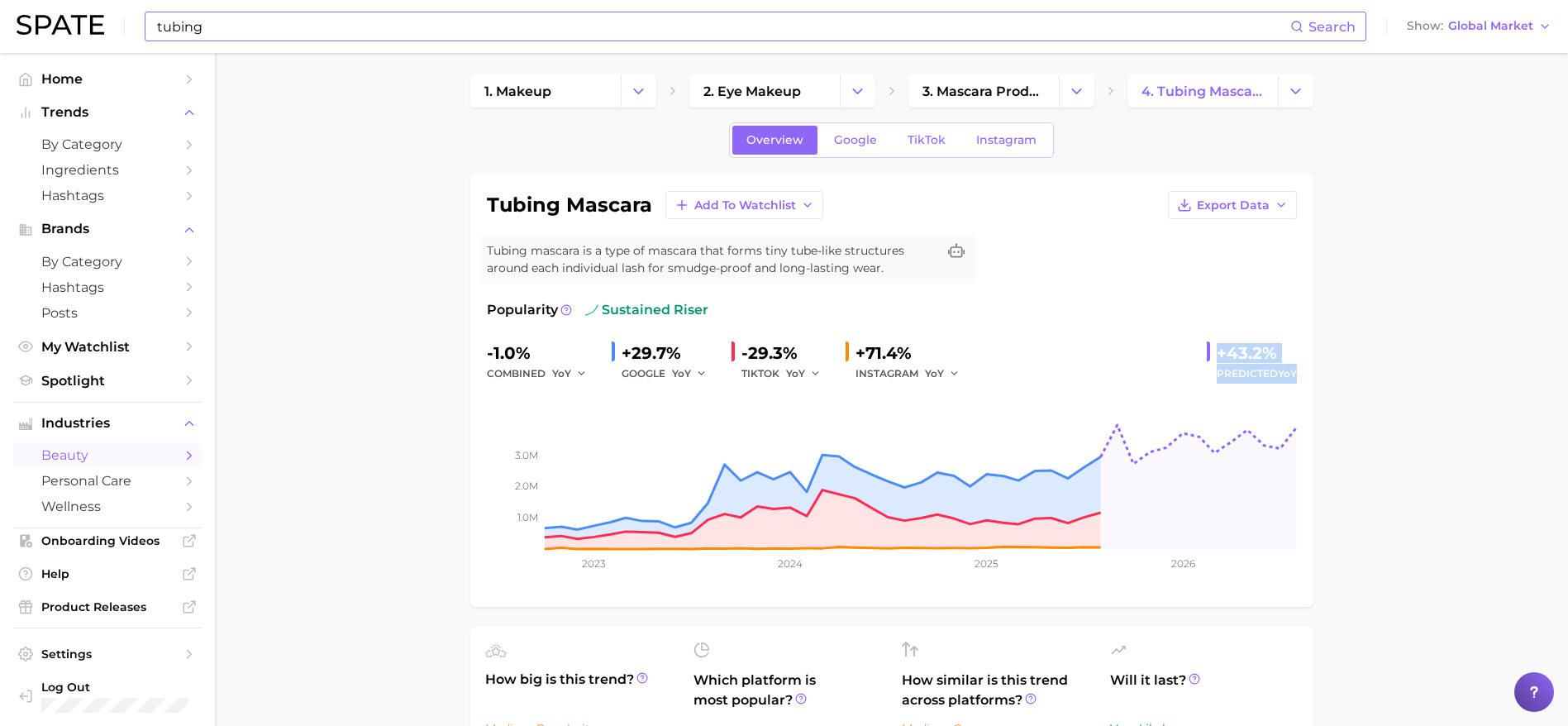
drag, startPoint x: 1247, startPoint y: 368, endPoint x: 1328, endPoint y: 356, distance: 81.9
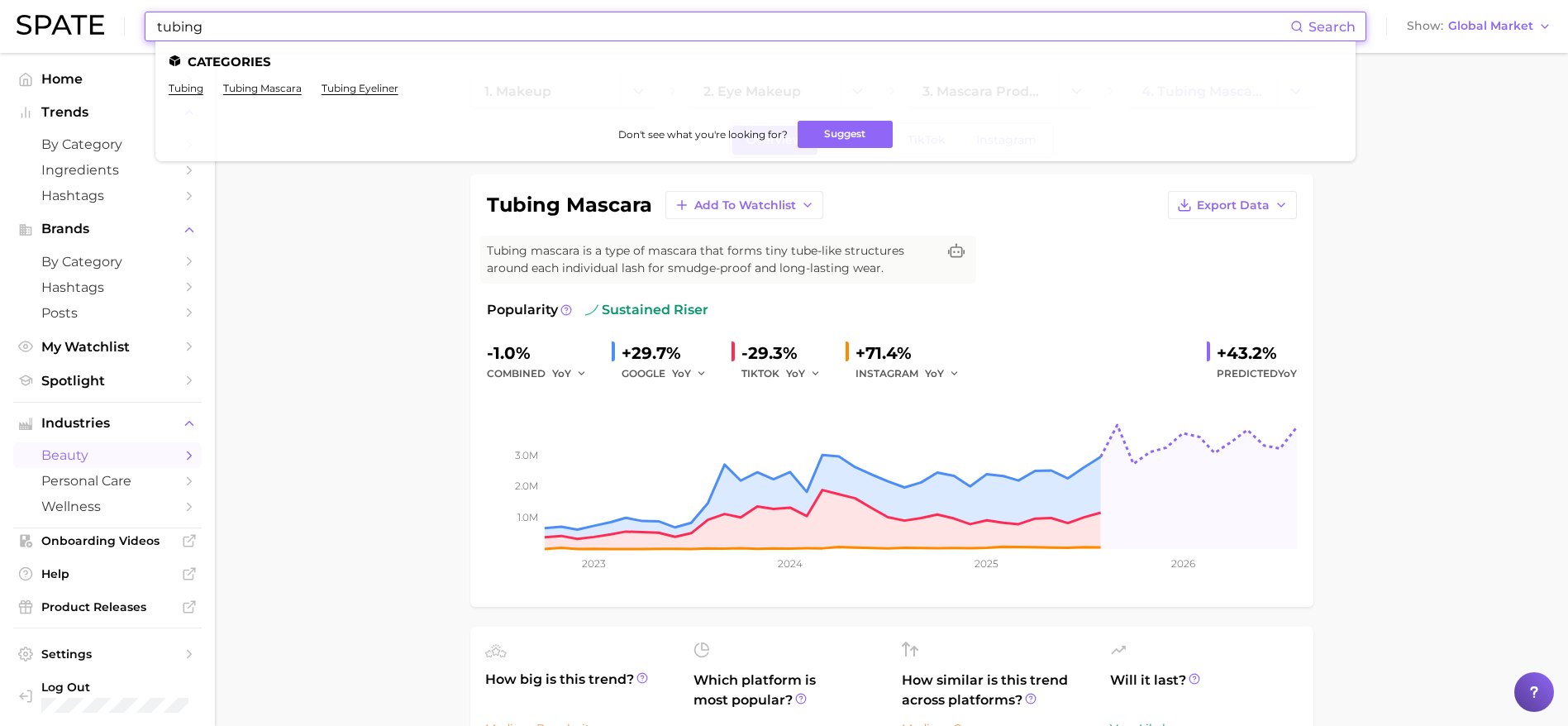
click at [428, 30] on input "tubing" at bounding box center [723, 26] width 1135 height 28
click at [359, 86] on link "tubing eyeliner" at bounding box center [360, 88] width 77 height 12
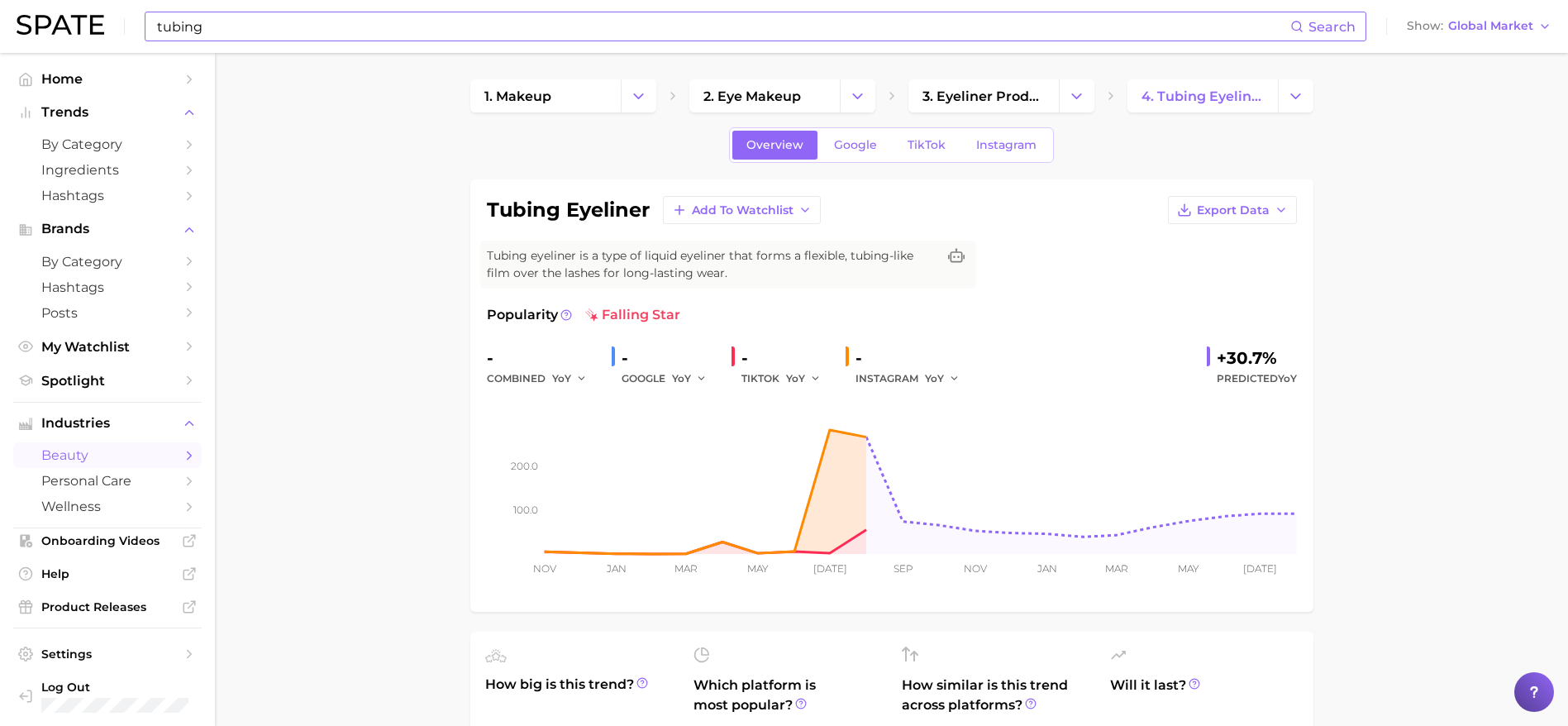
click at [282, 38] on input "tubing" at bounding box center [723, 26] width 1135 height 28
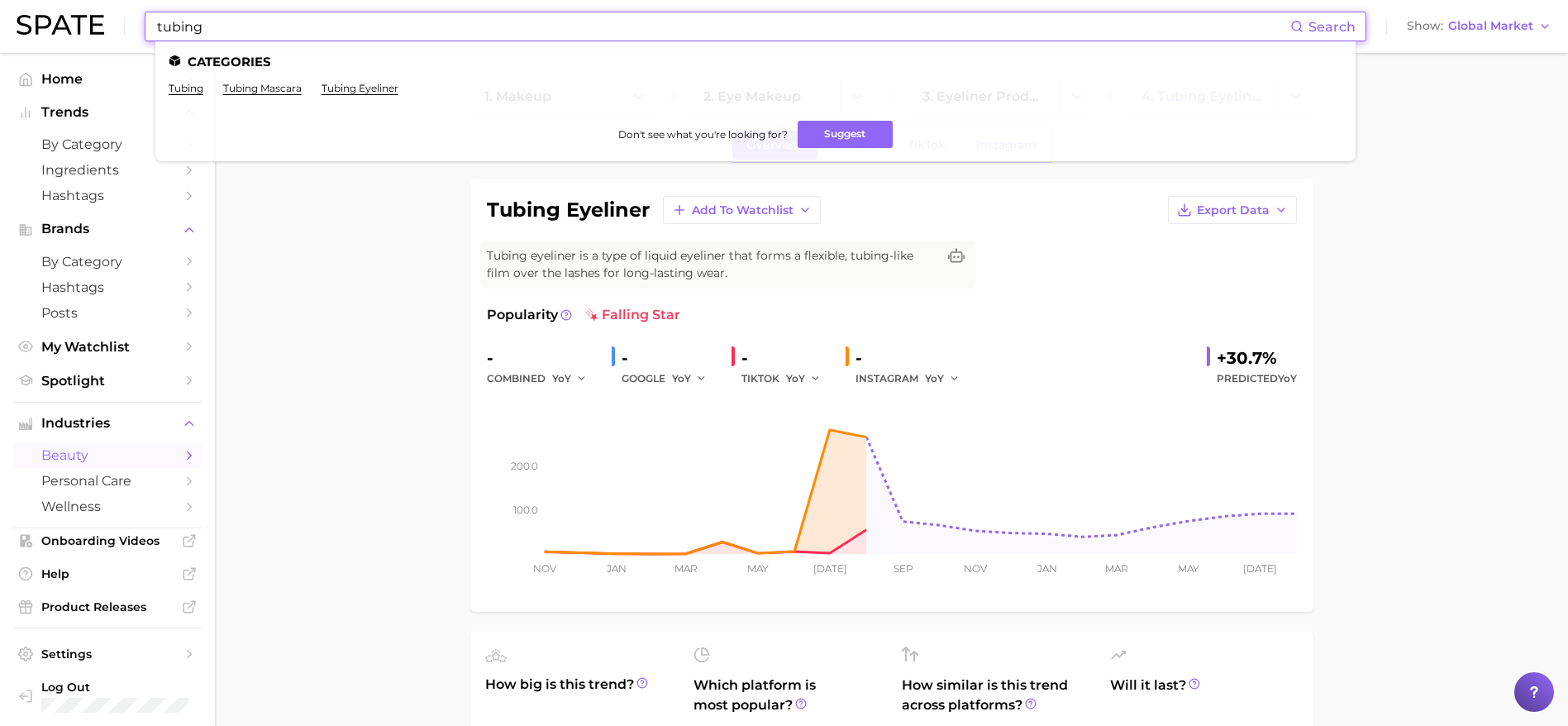
click at [231, 29] on input "tubing" at bounding box center [723, 26] width 1135 height 28
click at [211, 25] on input "tubing" at bounding box center [723, 26] width 1135 height 28
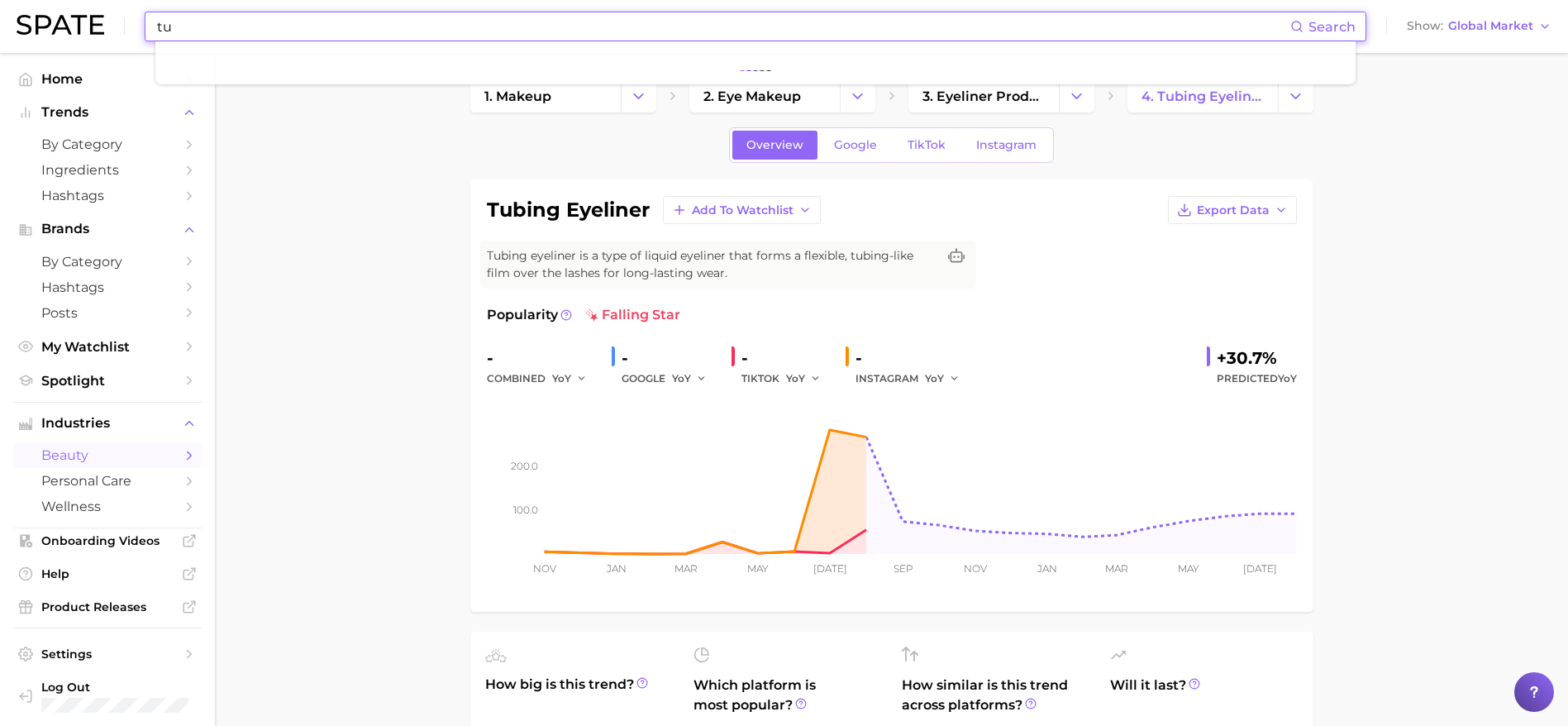
type input "t"
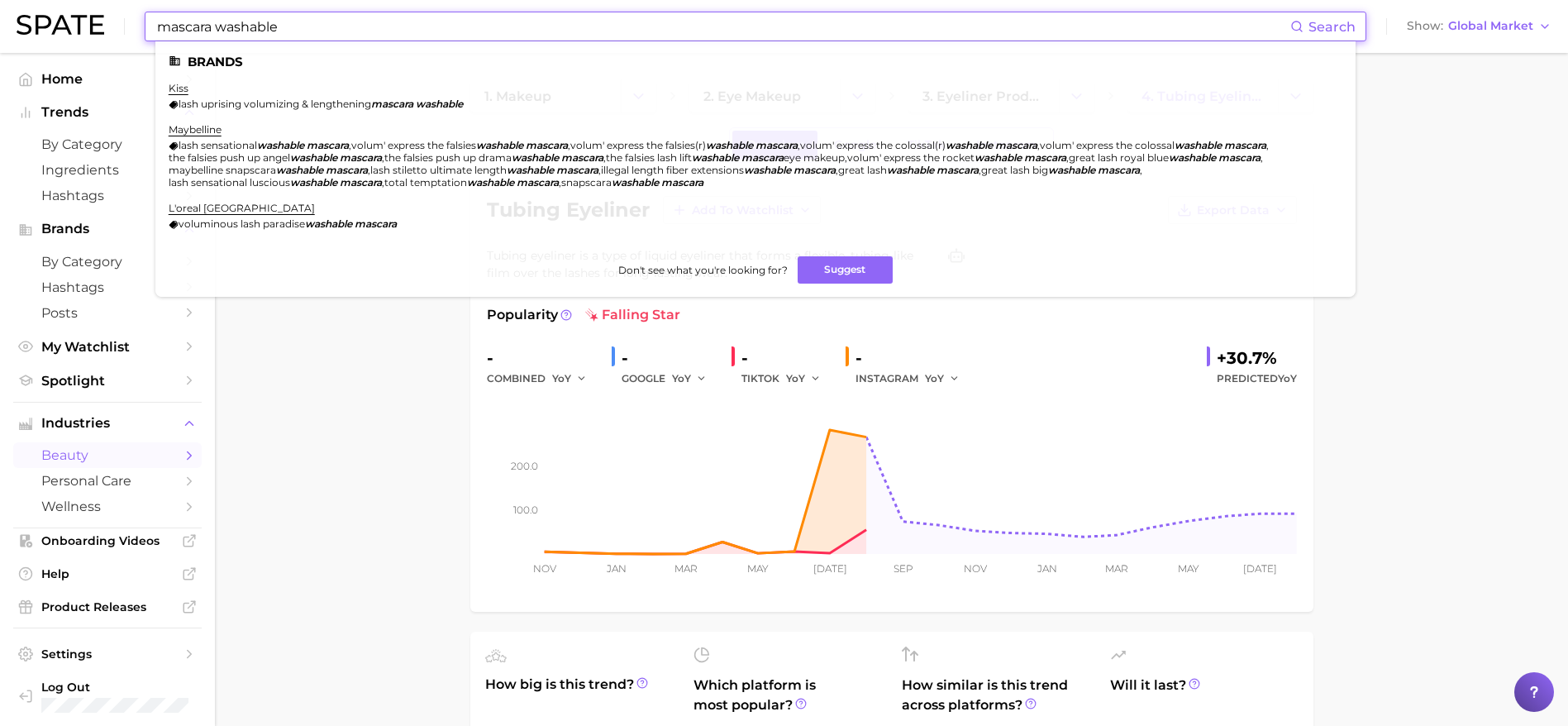
drag, startPoint x: 211, startPoint y: 23, endPoint x: 136, endPoint y: 26, distance: 75.1
click at [136, 26] on div "mascara washable Search Brands kiss lash uprising volumizing & lengthening masc…" at bounding box center [783, 27] width 1535 height 53
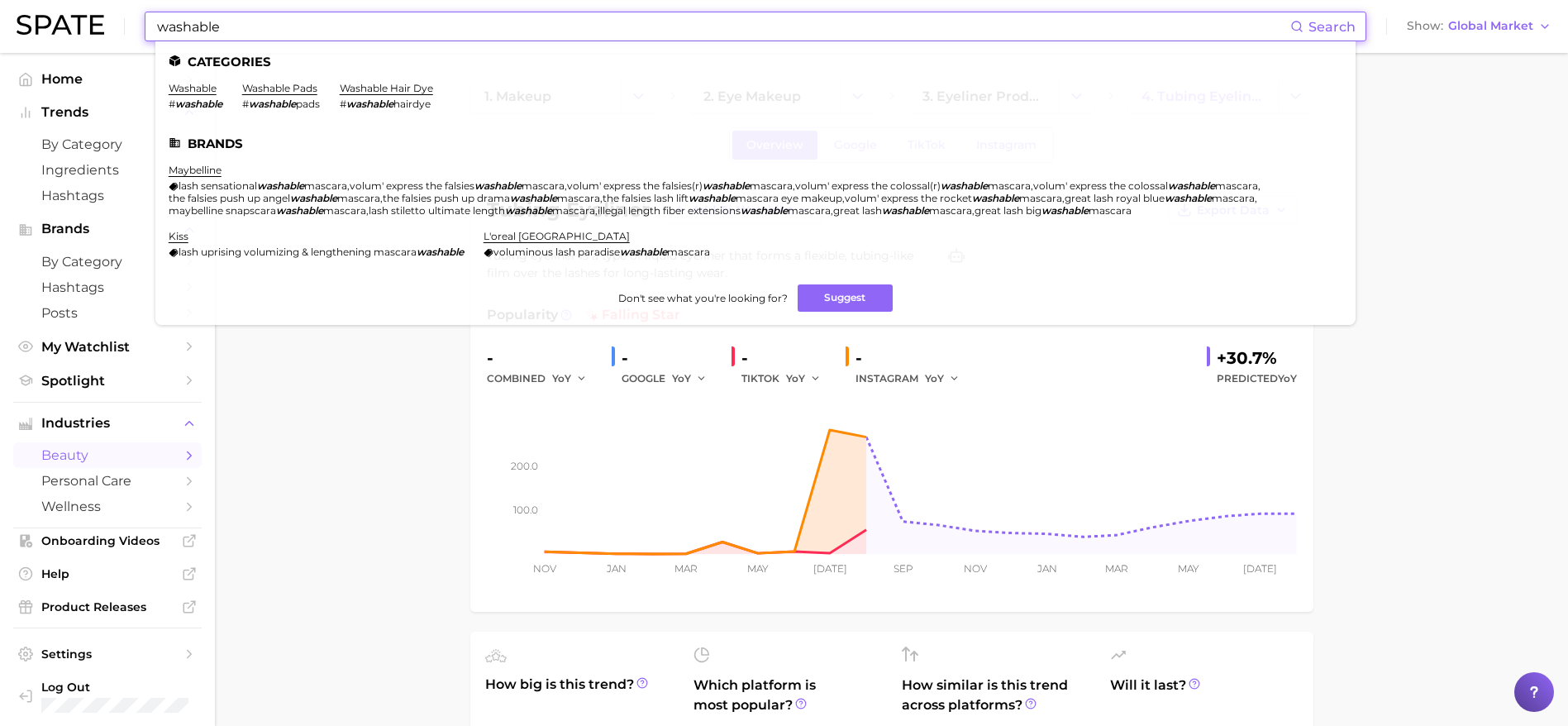
click at [263, 25] on input "washable" at bounding box center [723, 26] width 1135 height 28
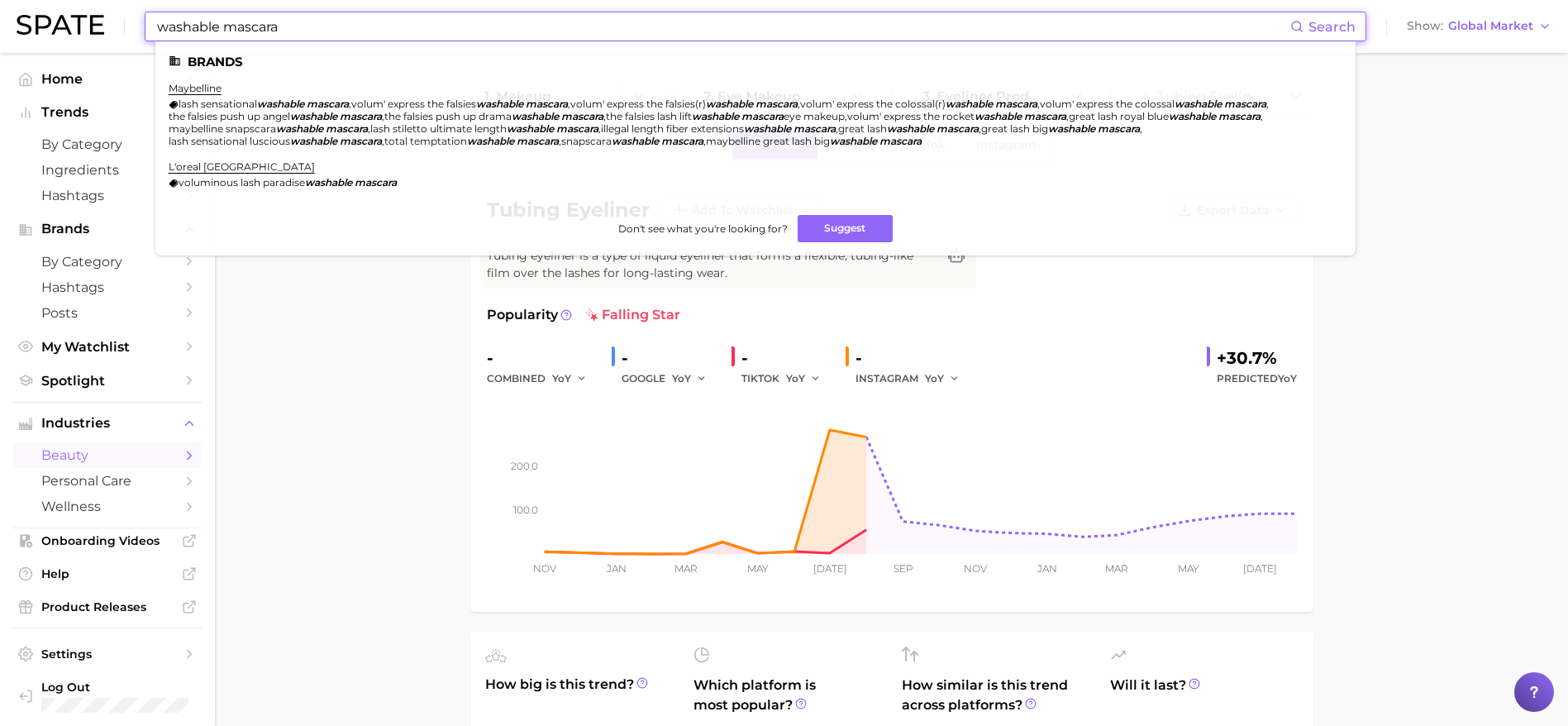
type input "washable mascara"
drag, startPoint x: 374, startPoint y: 27, endPoint x: 67, endPoint y: -36, distance: 313.4
click at [67, 0] on html "washable mascara Search Brands maybelline lash sensational washable mascara , v…" at bounding box center [784, 363] width 1568 height 726
